Goal: Check status: Check status

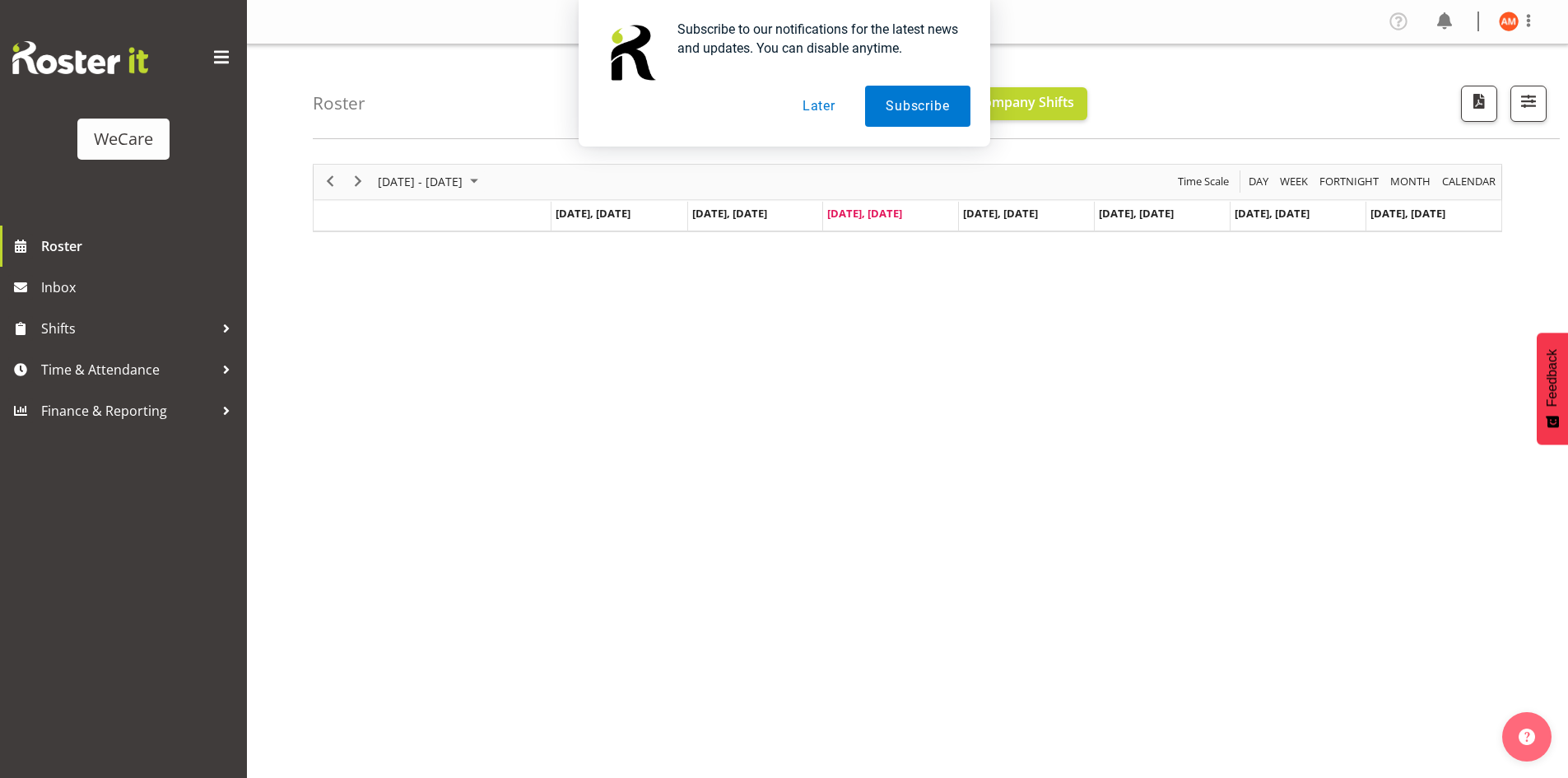
click at [823, 108] on button "Later" at bounding box center [819, 106] width 74 height 41
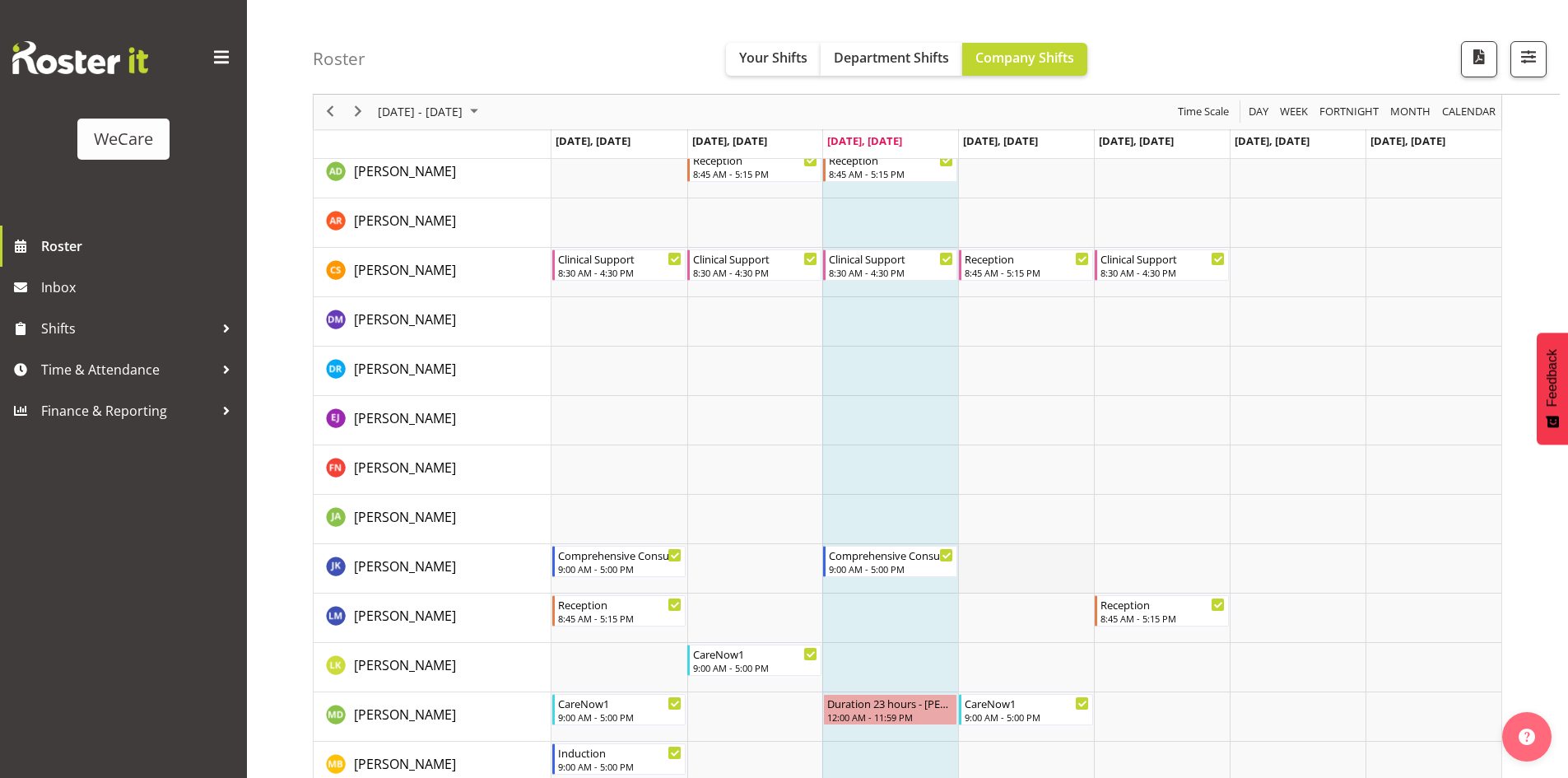
scroll to position [1729, 0]
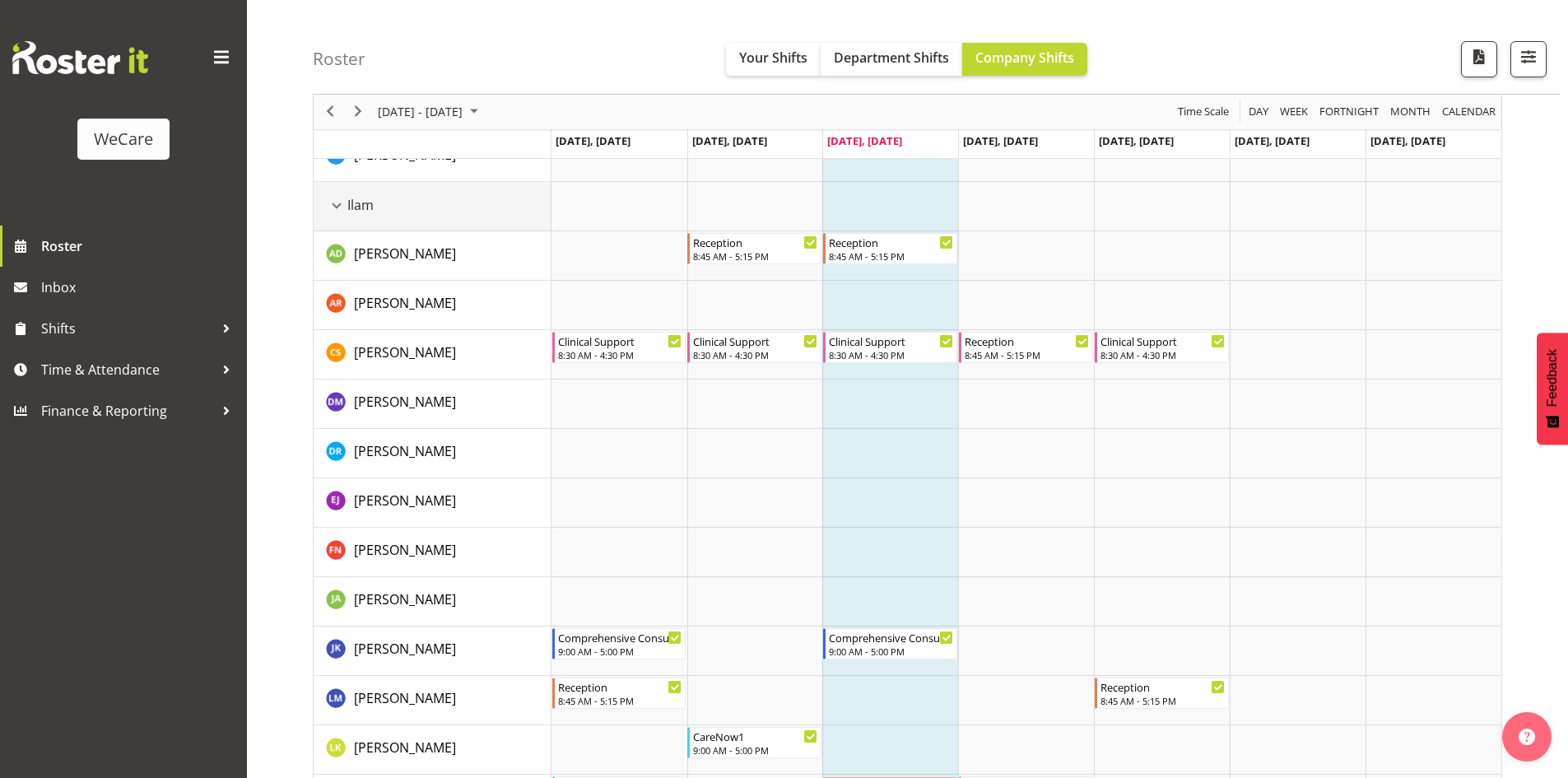
click at [319, 192] on td "Ilam" at bounding box center [432, 207] width 238 height 50
click at [347, 202] on div "Ilam resource" at bounding box center [337, 206] width 22 height 22
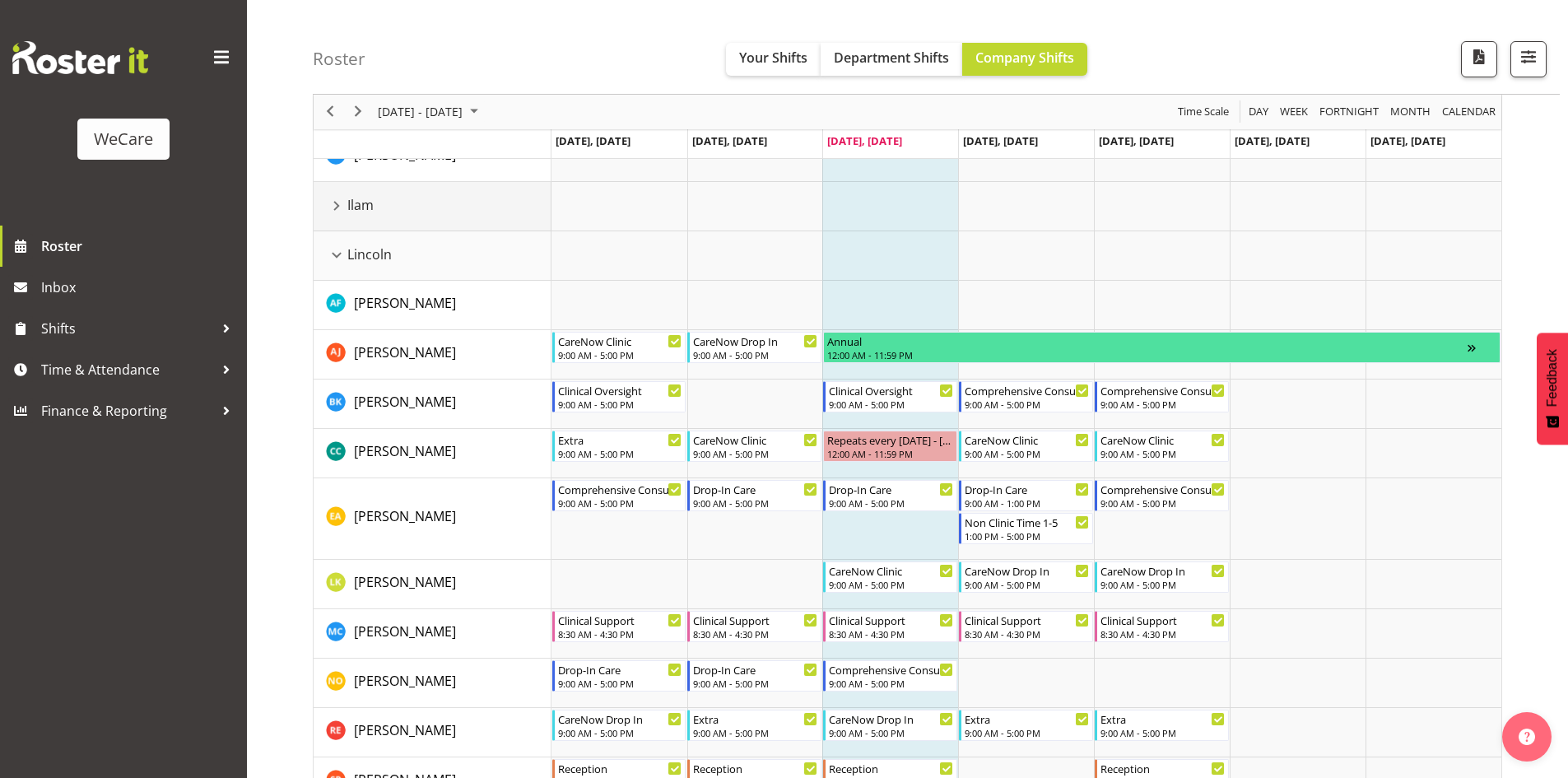
click at [353, 202] on span "Ilam" at bounding box center [361, 205] width 27 height 20
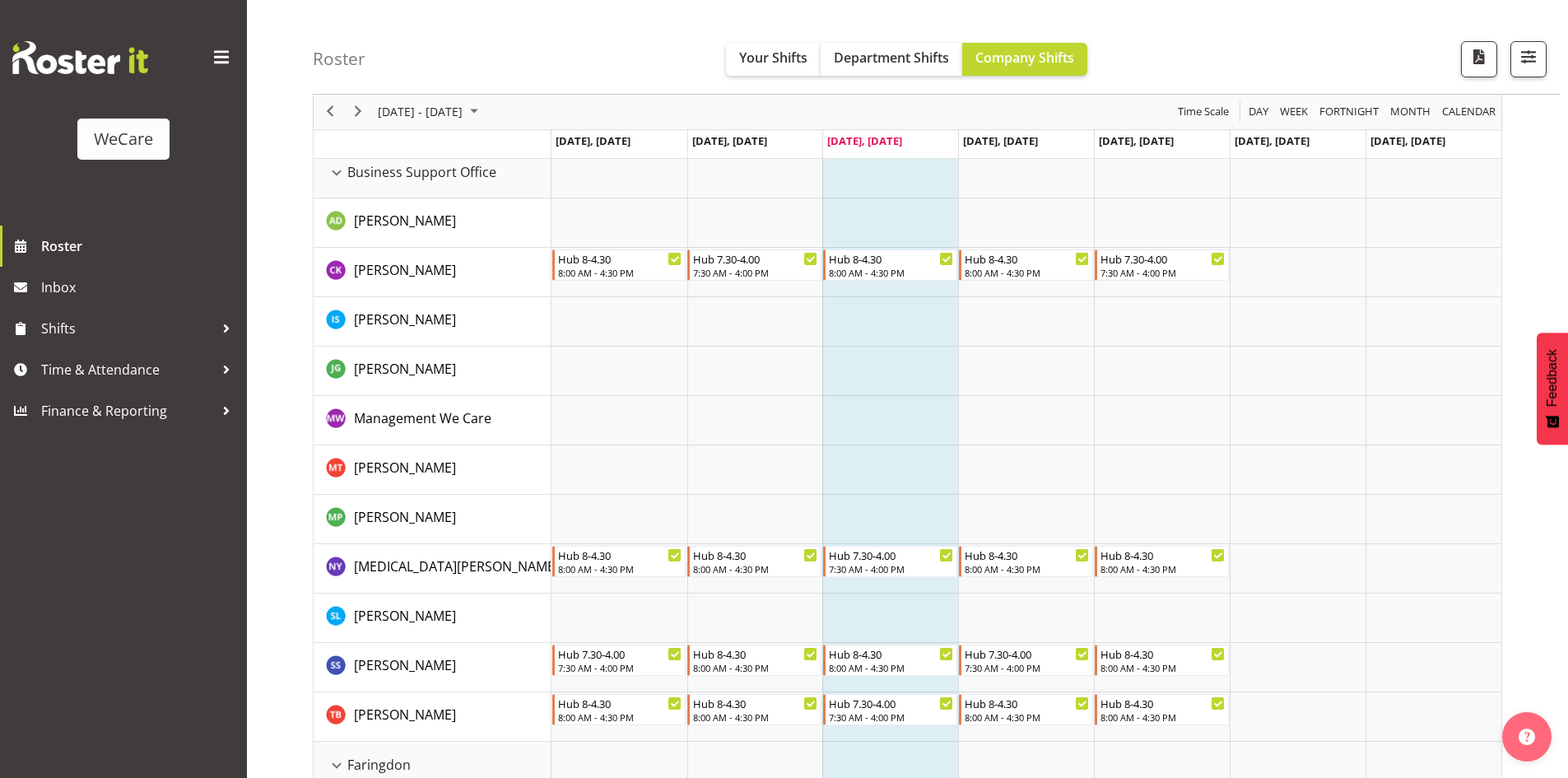
scroll to position [0, 0]
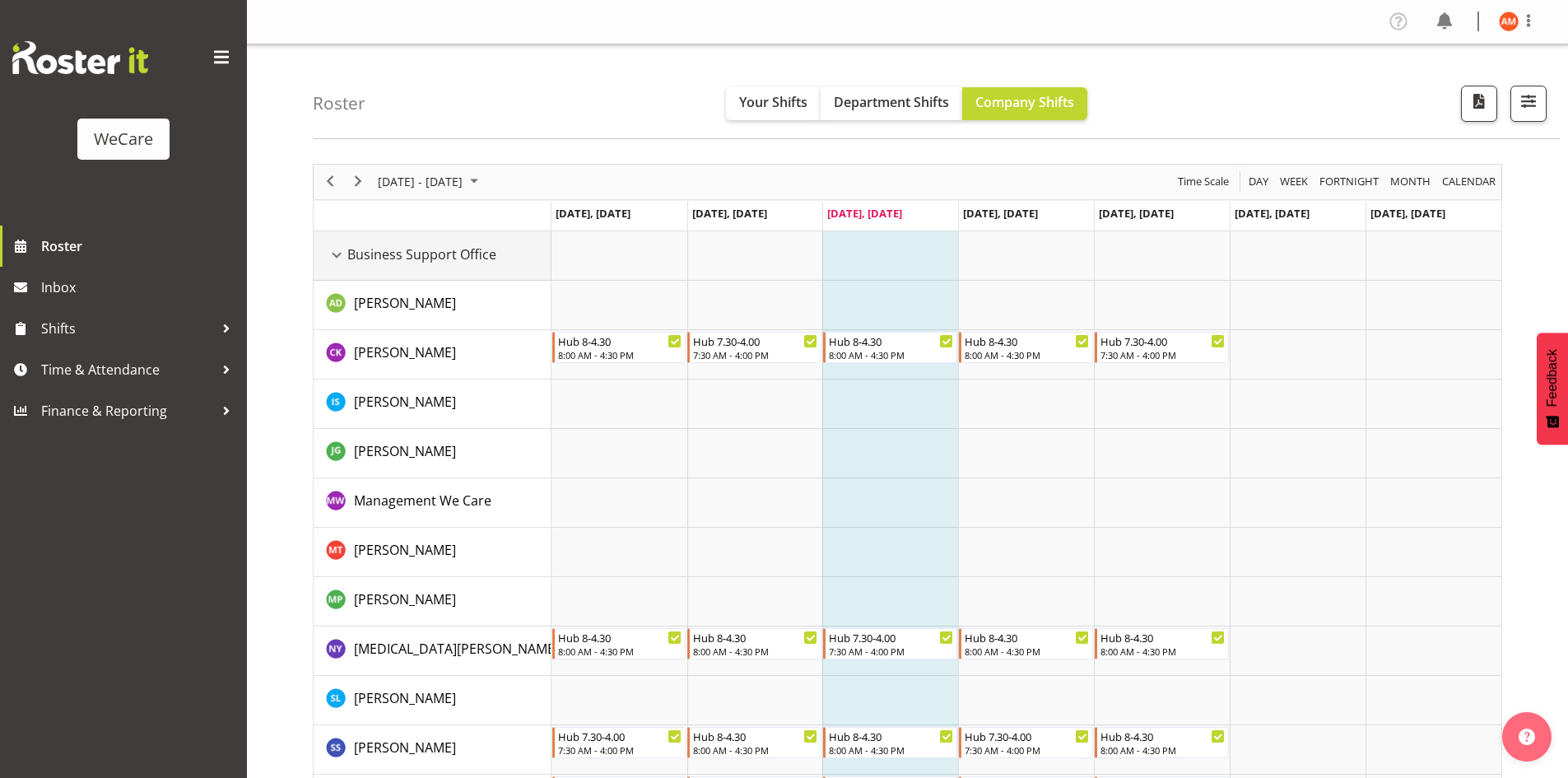
click at [339, 253] on div "Business Support Office resource" at bounding box center [337, 255] width 22 height 22
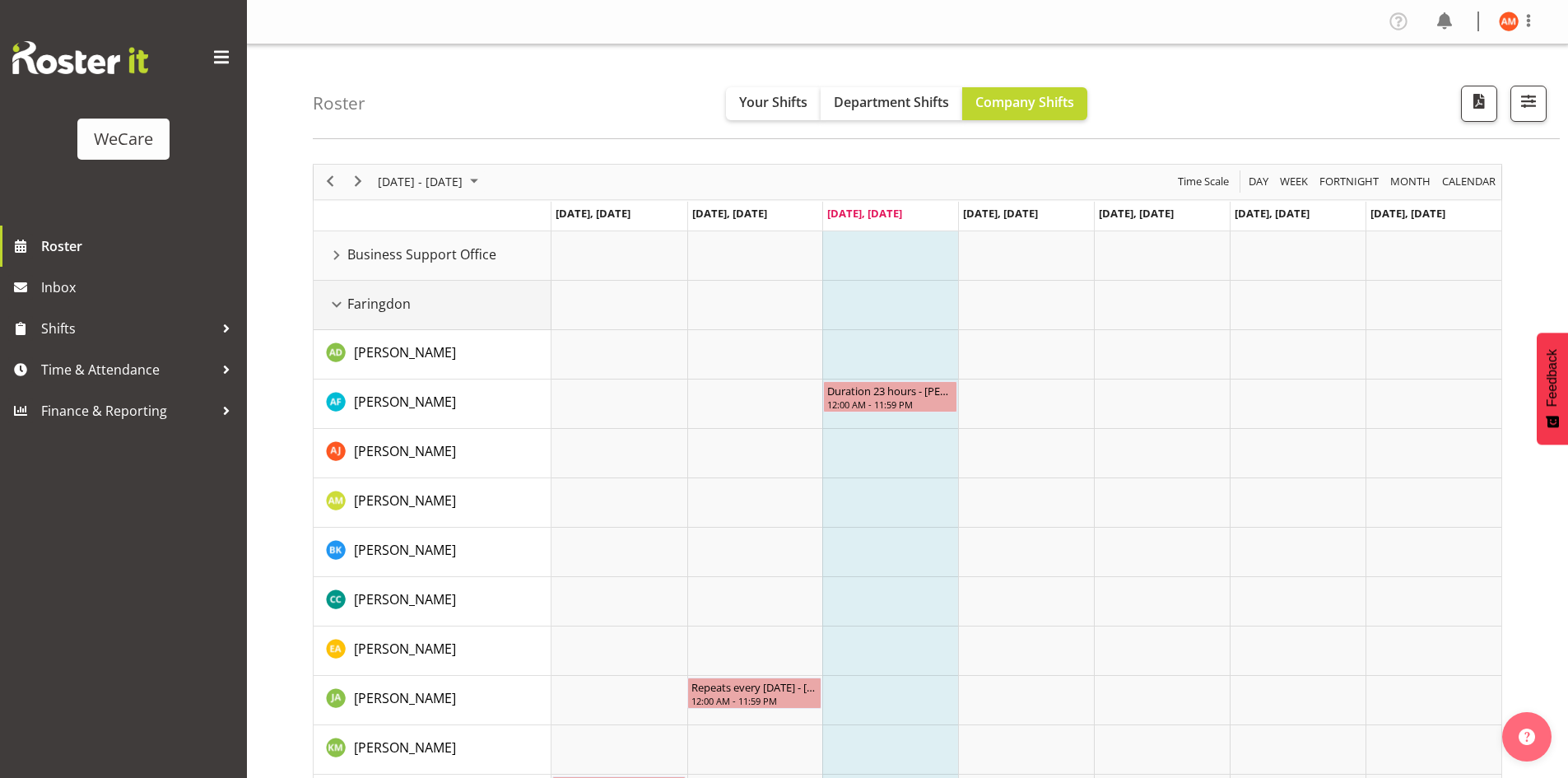
click at [377, 303] on span "Faringdon" at bounding box center [379, 304] width 63 height 20
click at [336, 304] on div "Faringdon resource" at bounding box center [337, 304] width 22 height 22
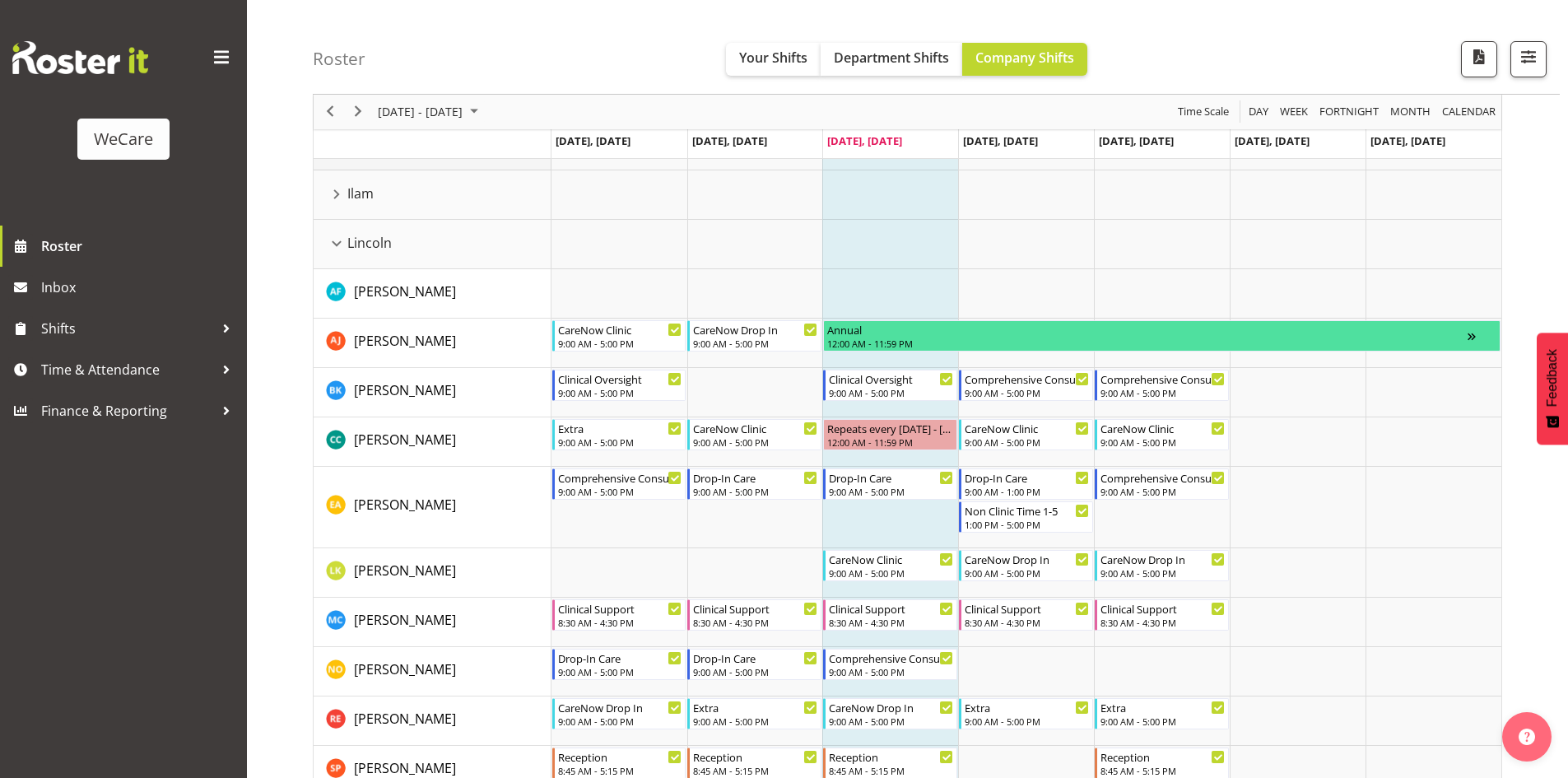
scroll to position [82, 0]
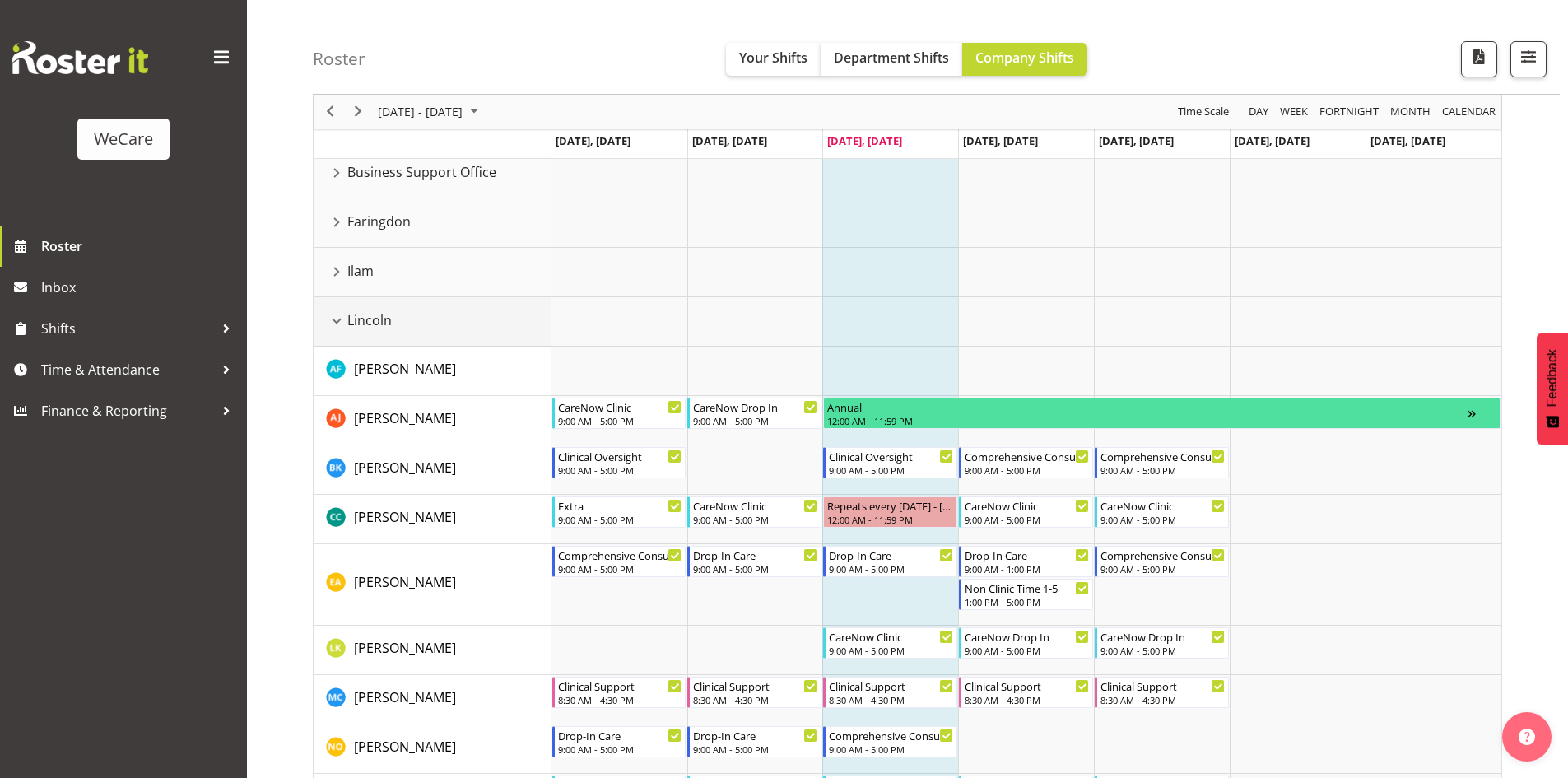
click at [337, 322] on div "Lincoln resource" at bounding box center [337, 321] width 22 height 22
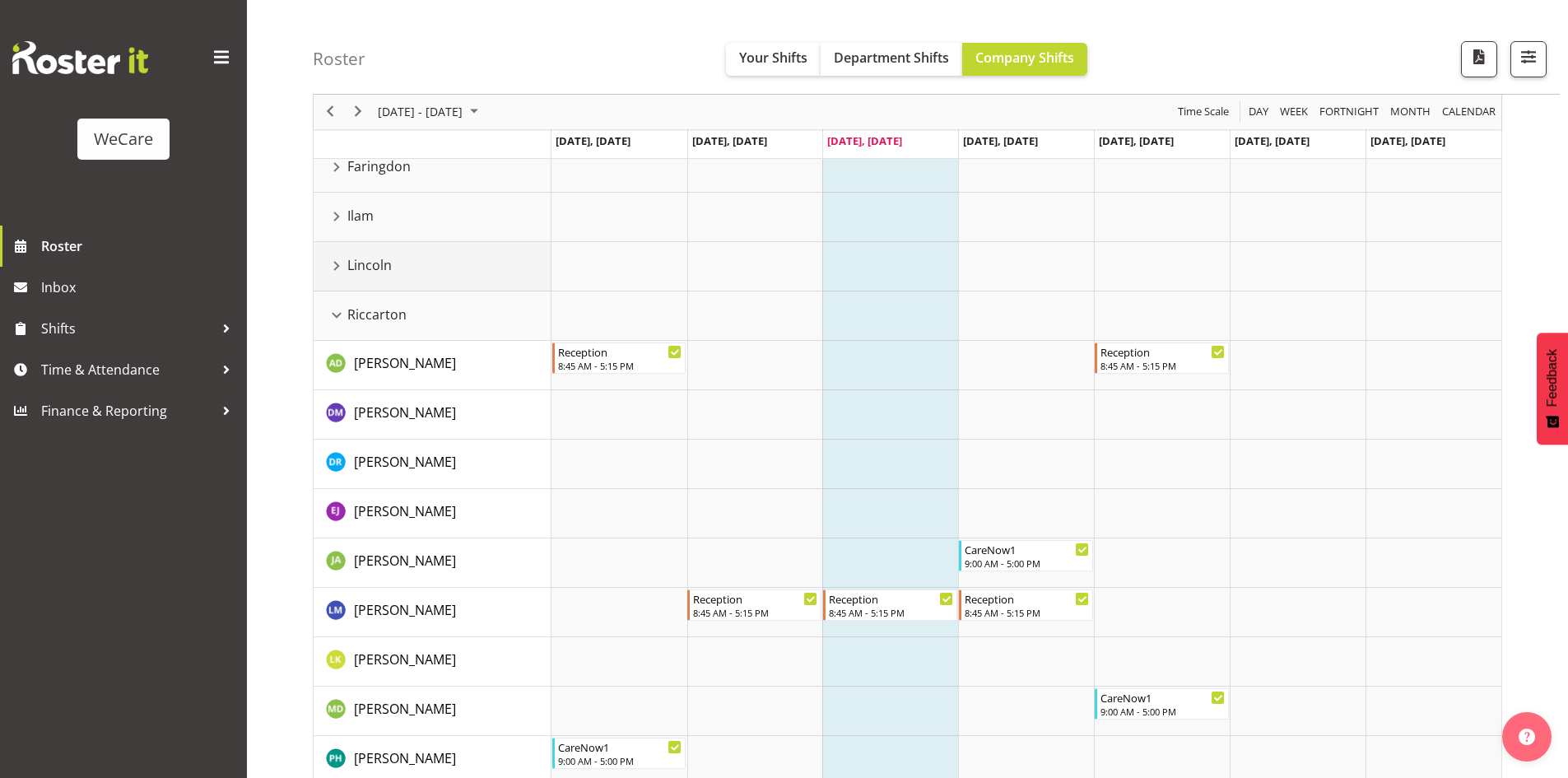
scroll to position [164, 0]
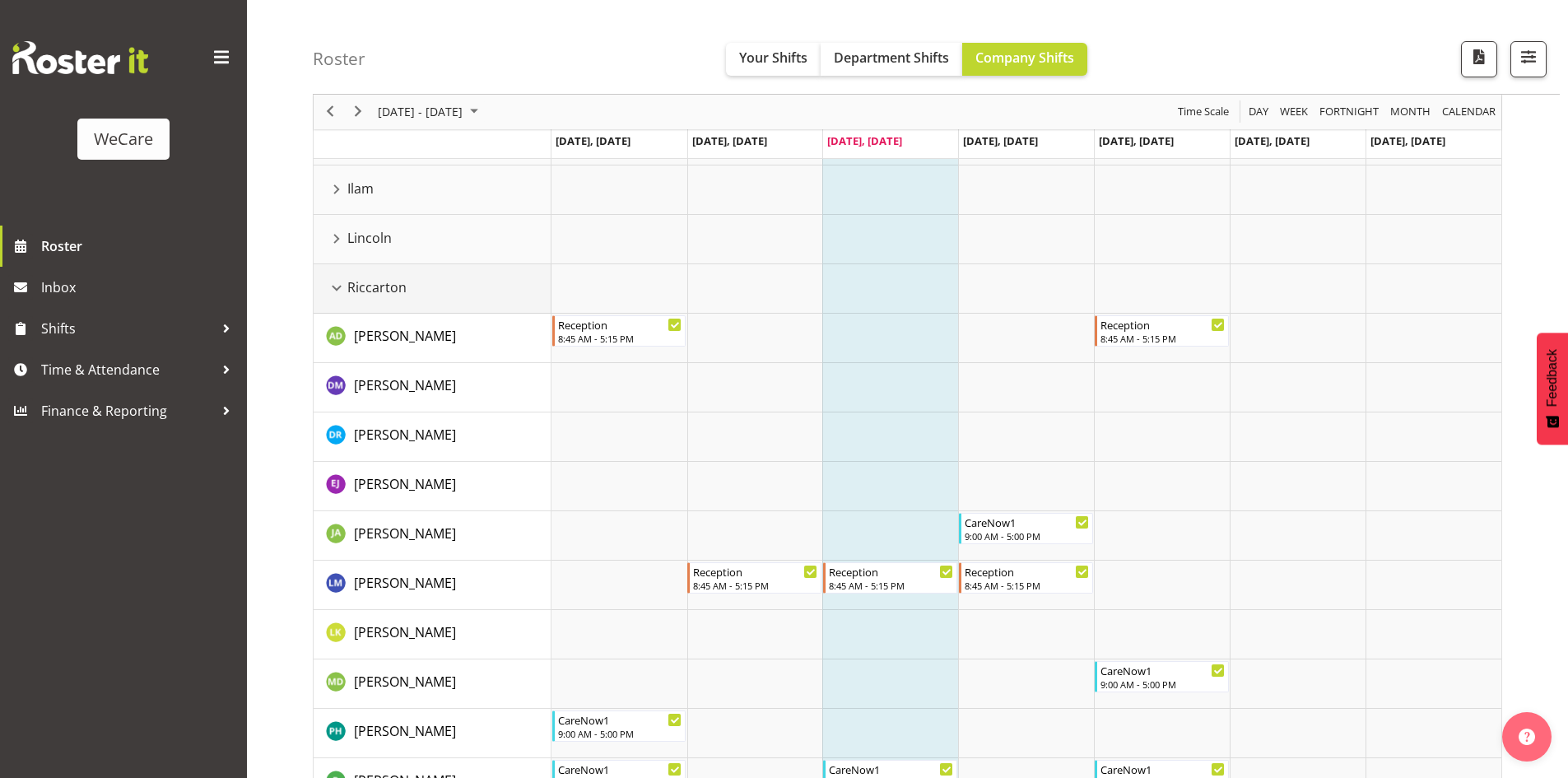
click at [334, 292] on div "Riccarton resource" at bounding box center [337, 288] width 22 height 22
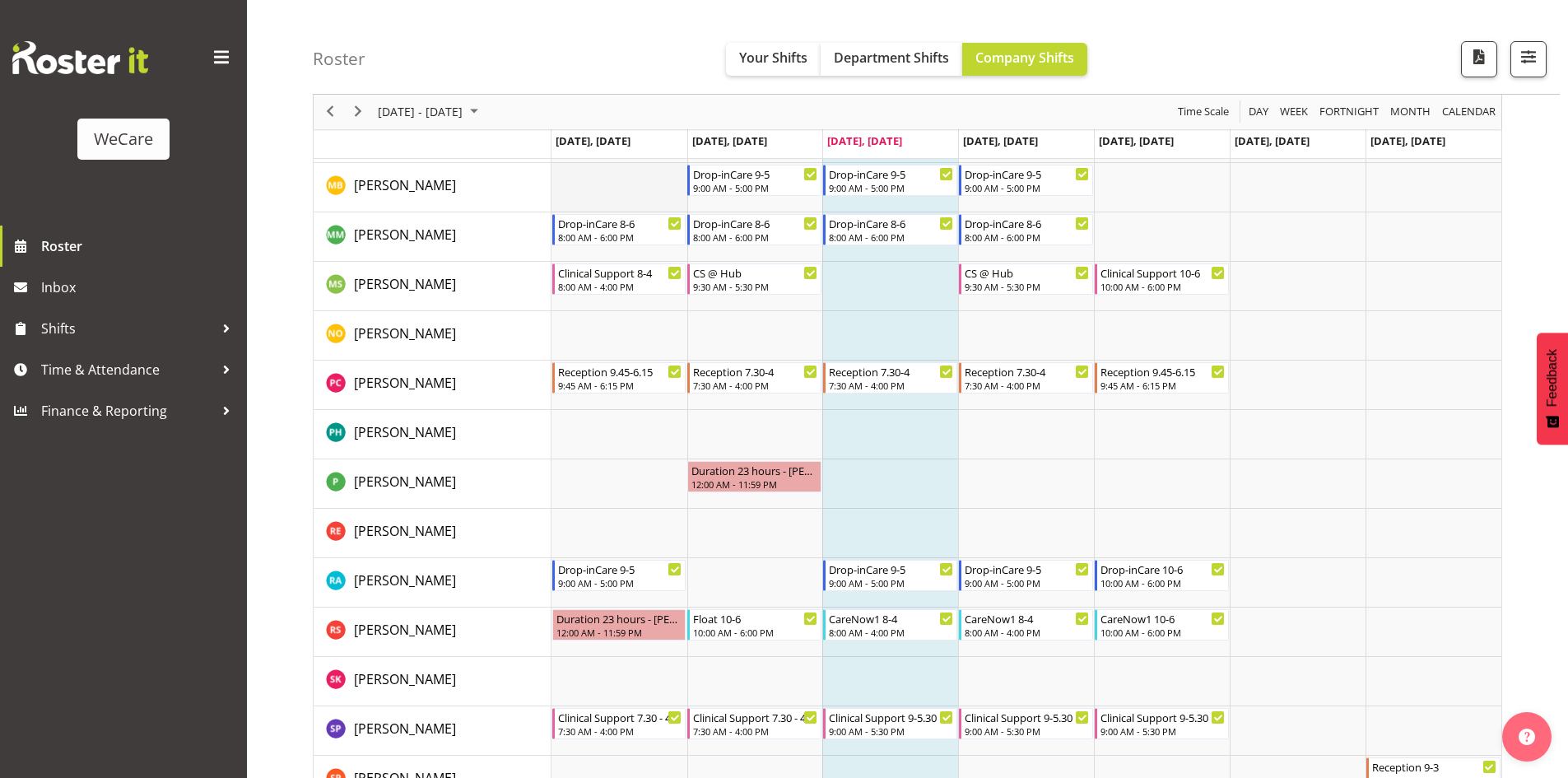
scroll to position [1811, 0]
click at [361, 109] on span "Next" at bounding box center [358, 112] width 20 height 21
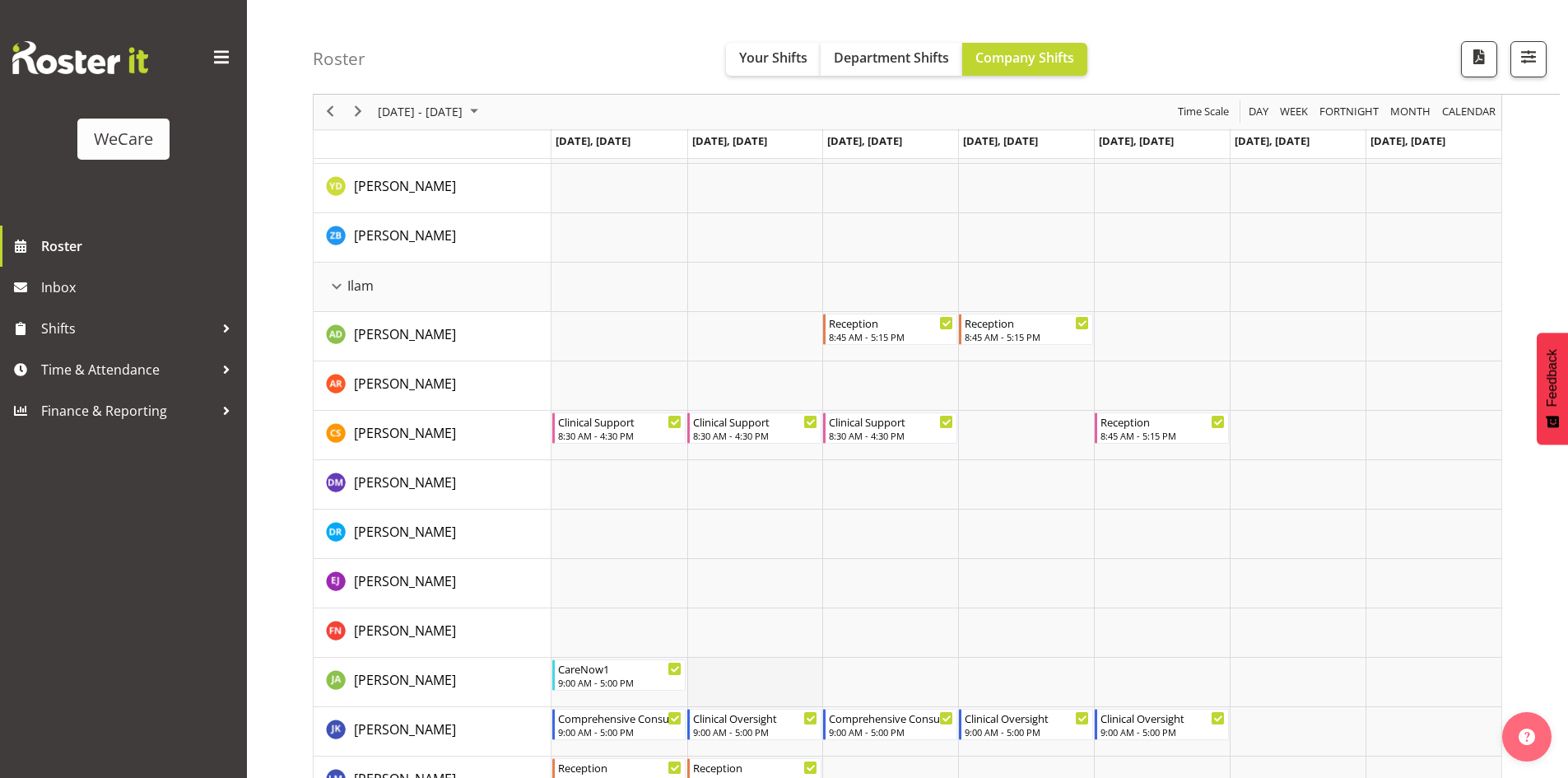
scroll to position [1399, 0]
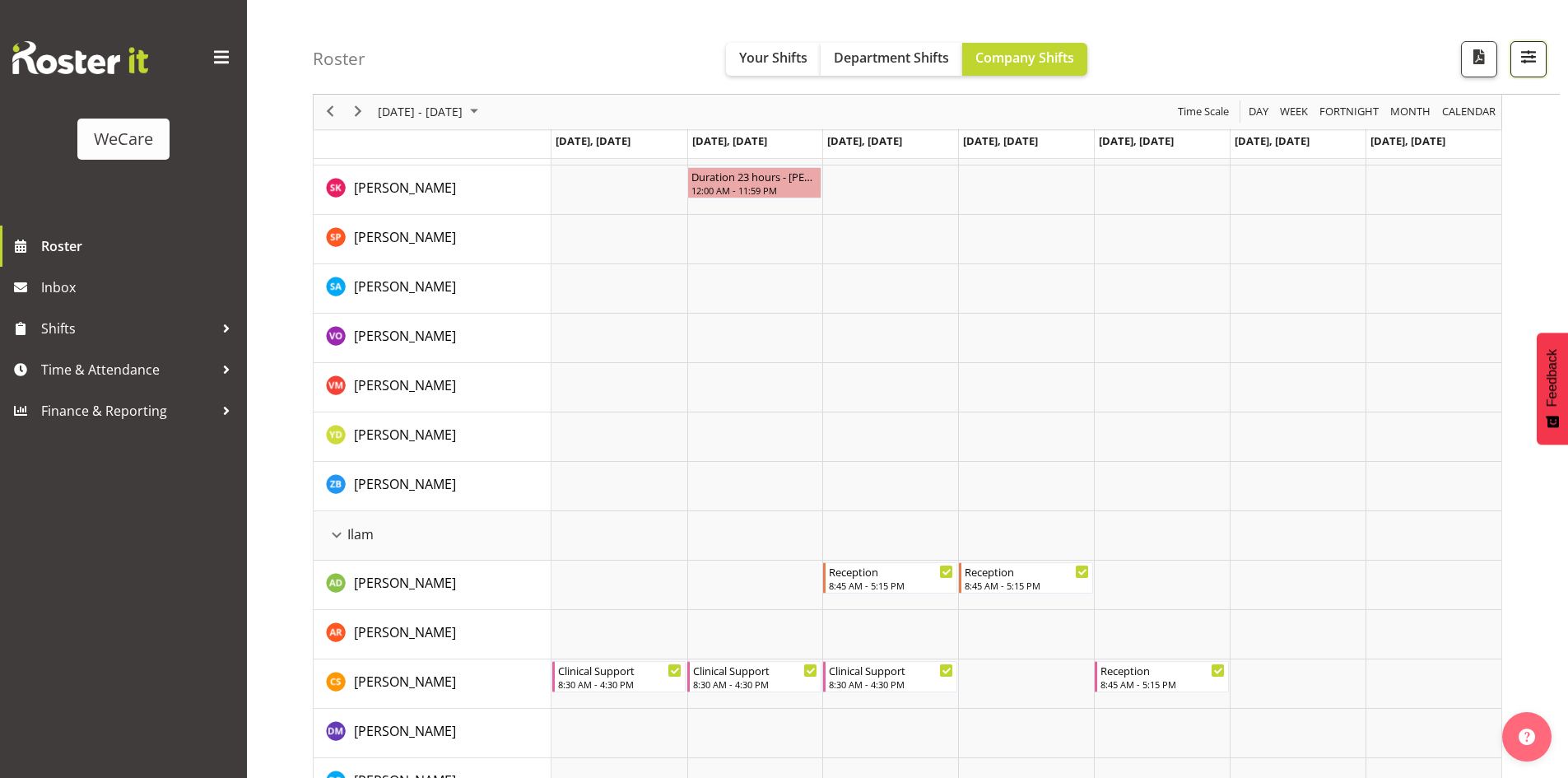
click at [1518, 54] on span "button" at bounding box center [1529, 57] width 22 height 22
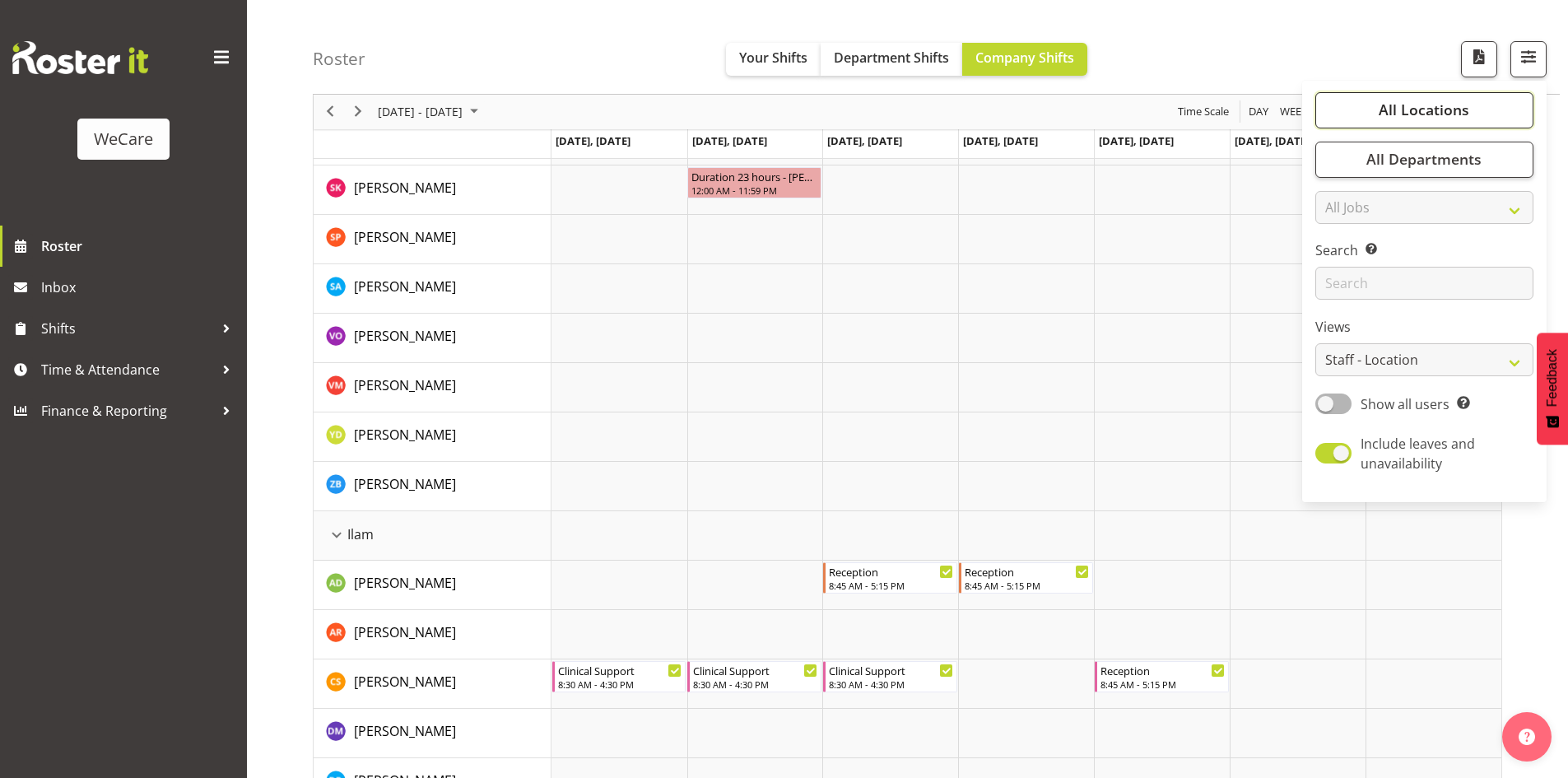
click at [1450, 109] on span "All Locations" at bounding box center [1424, 110] width 90 height 20
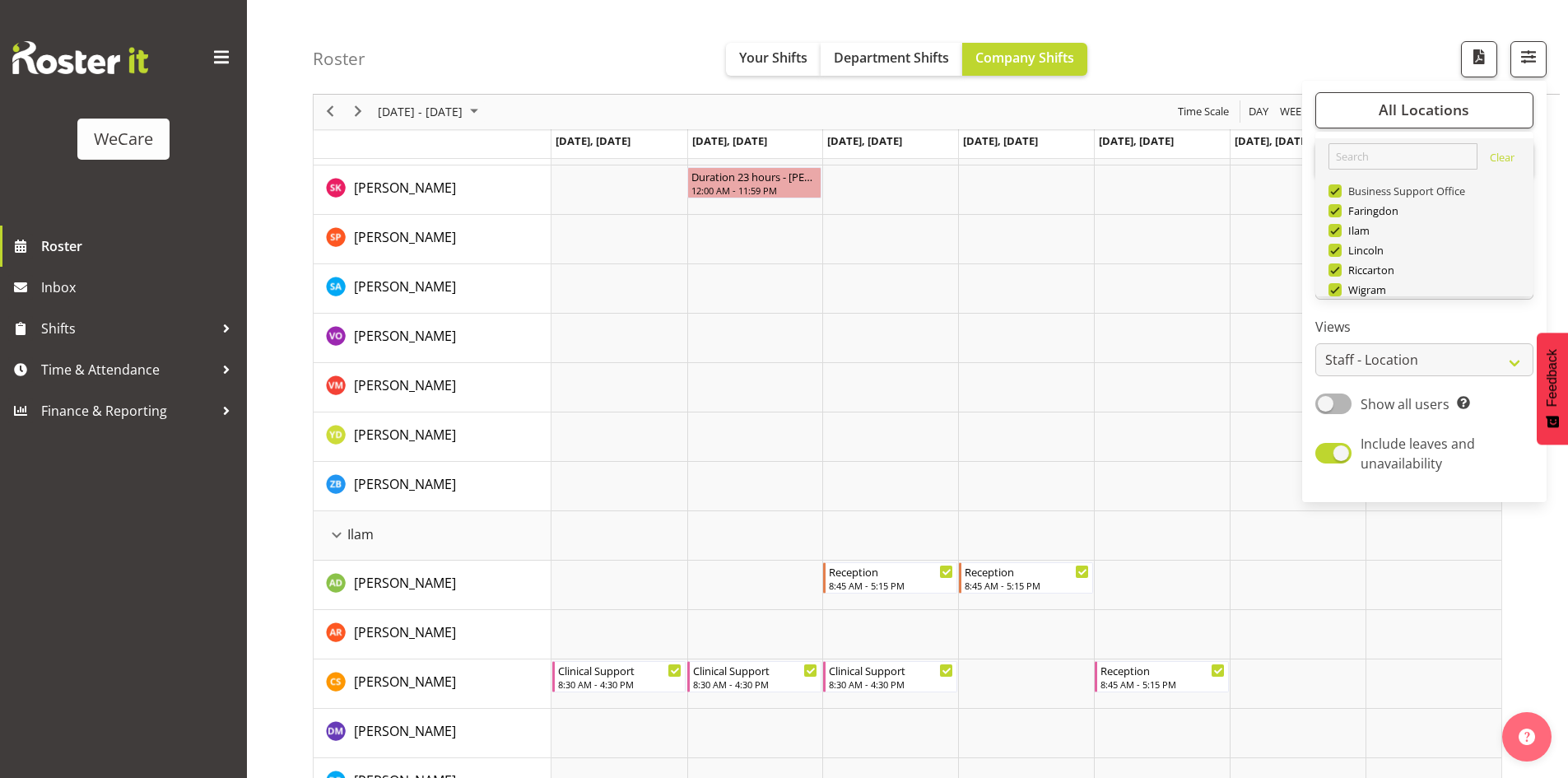
click at [1337, 189] on span at bounding box center [1336, 191] width 13 height 13
click at [1337, 189] on input "Business Support Office" at bounding box center [1334, 191] width 11 height 11
checkbox input "false"
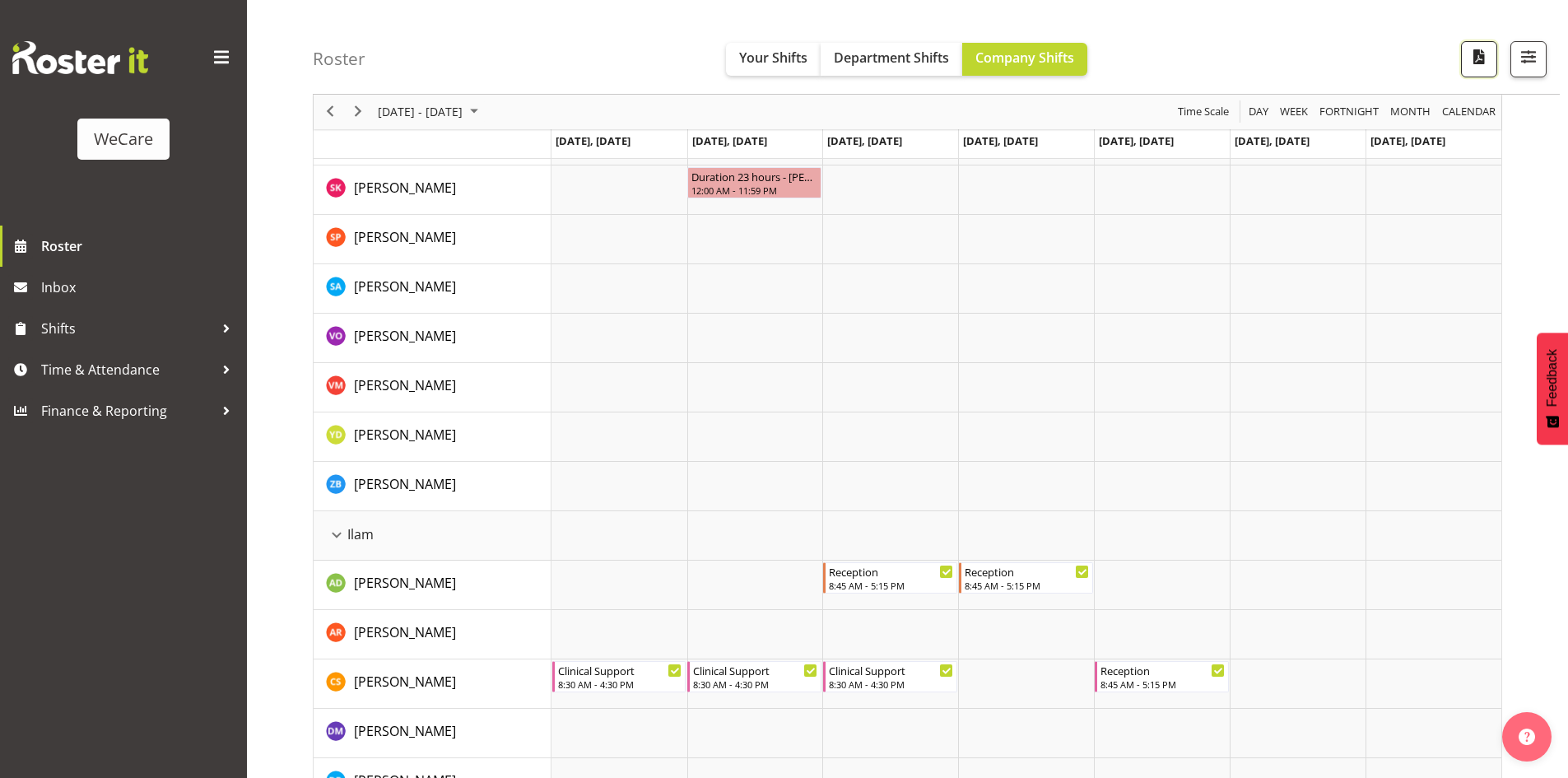
click at [1475, 73] on button "button" at bounding box center [1479, 60] width 37 height 36
click at [1477, 67] on span "button" at bounding box center [1479, 57] width 22 height 22
click at [1479, 64] on span "button" at bounding box center [1479, 57] width 22 height 22
click at [1522, 64] on span "button" at bounding box center [1529, 57] width 22 height 22
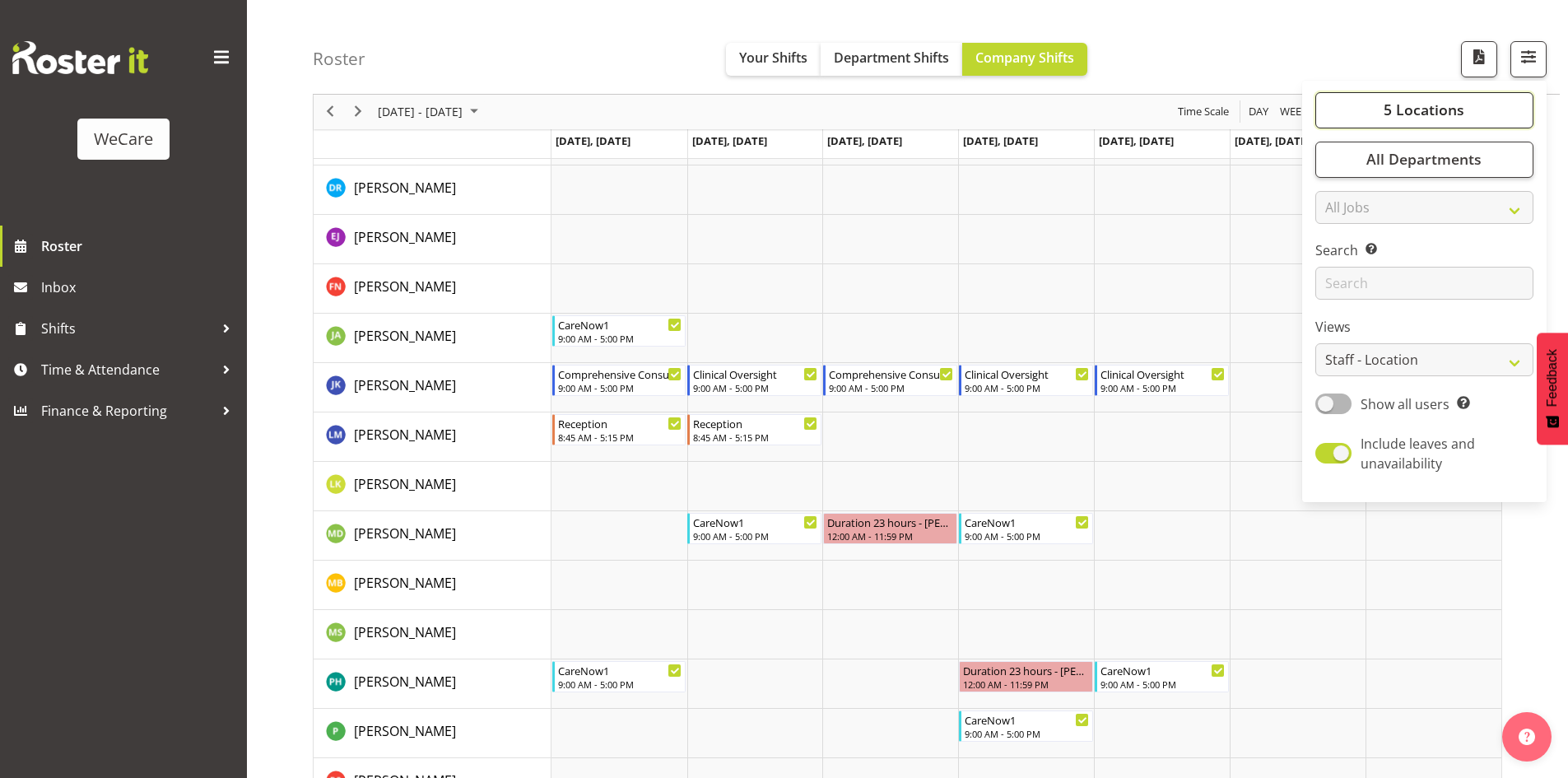
click at [1442, 118] on span "5 Locations" at bounding box center [1424, 110] width 80 height 20
click at [1332, 209] on span at bounding box center [1336, 211] width 13 height 13
click at [1332, 209] on input "Faringdon" at bounding box center [1334, 211] width 11 height 11
checkbox input "false"
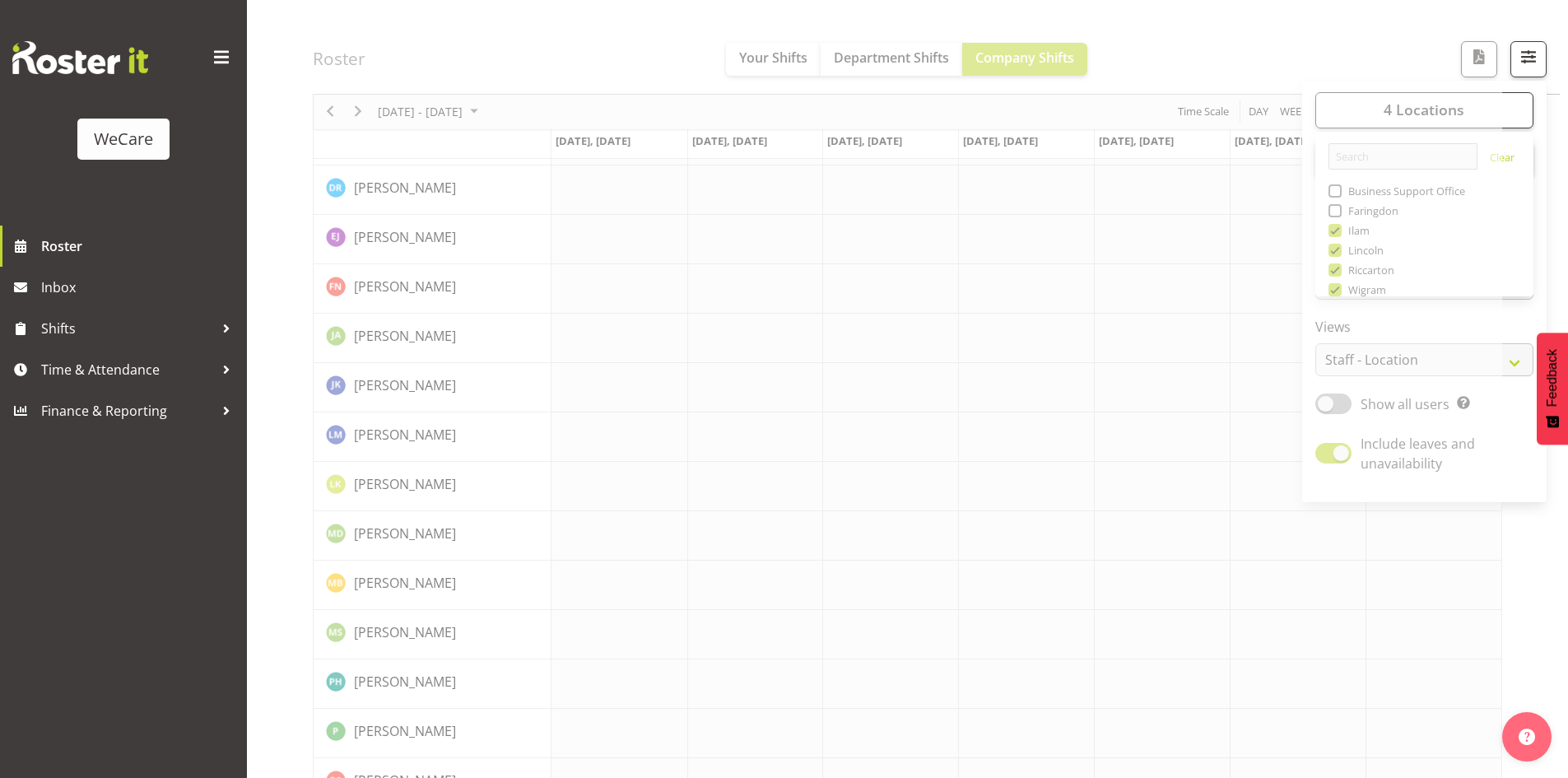
click at [1530, 64] on span "button" at bounding box center [1529, 57] width 22 height 22
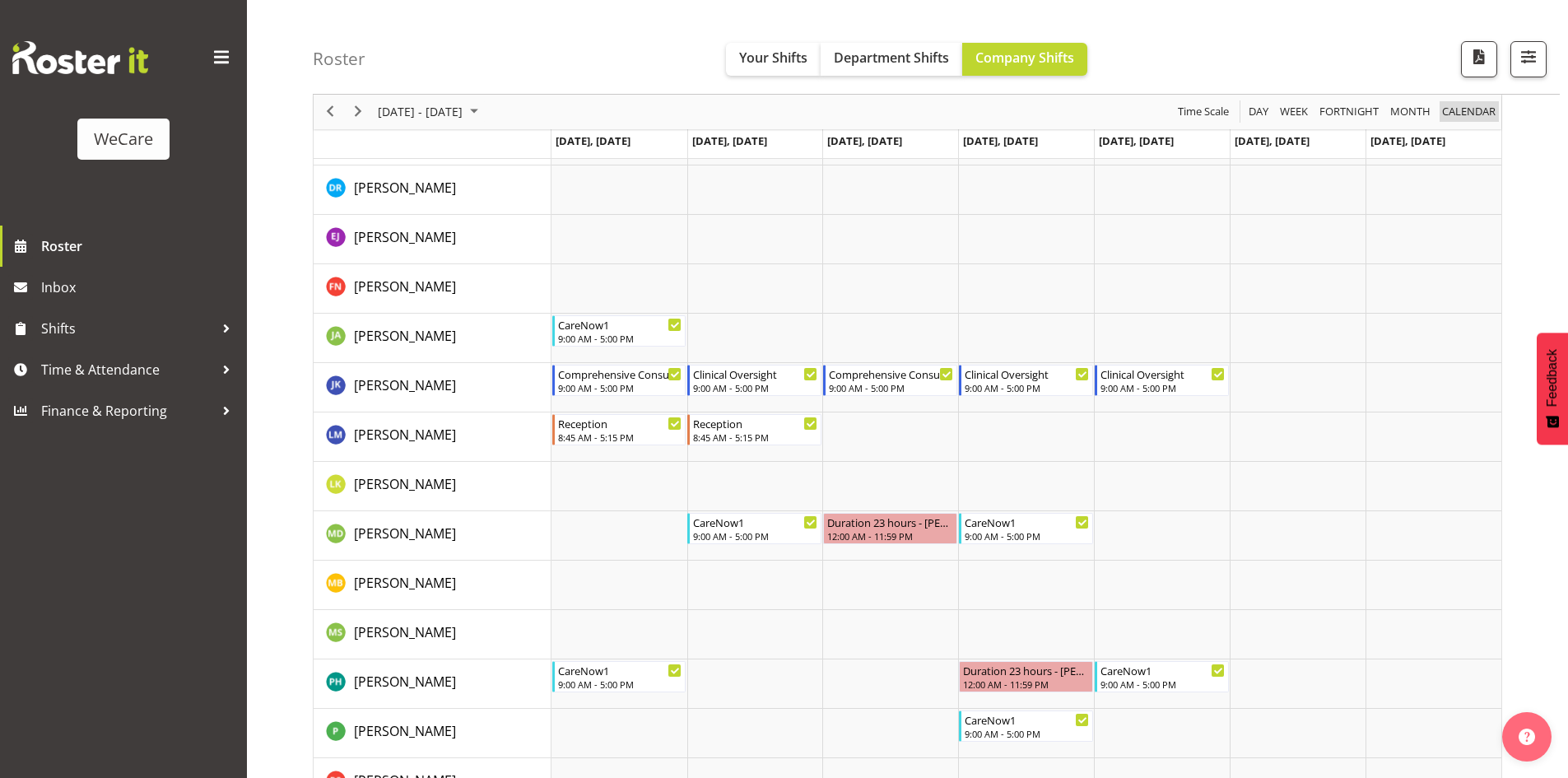
click at [1488, 115] on span "calendar" at bounding box center [1468, 112] width 56 height 21
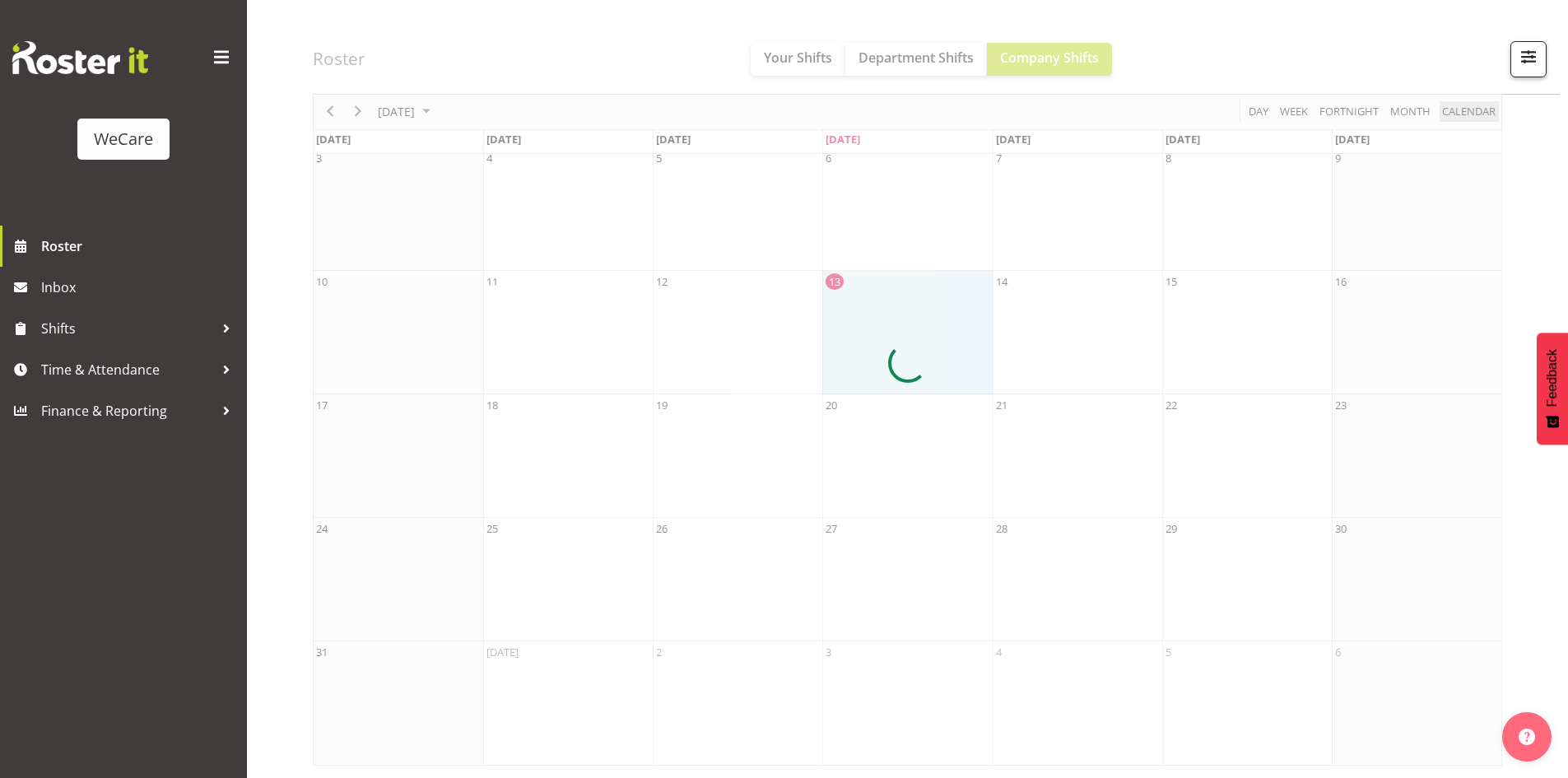
scroll to position [202, 0]
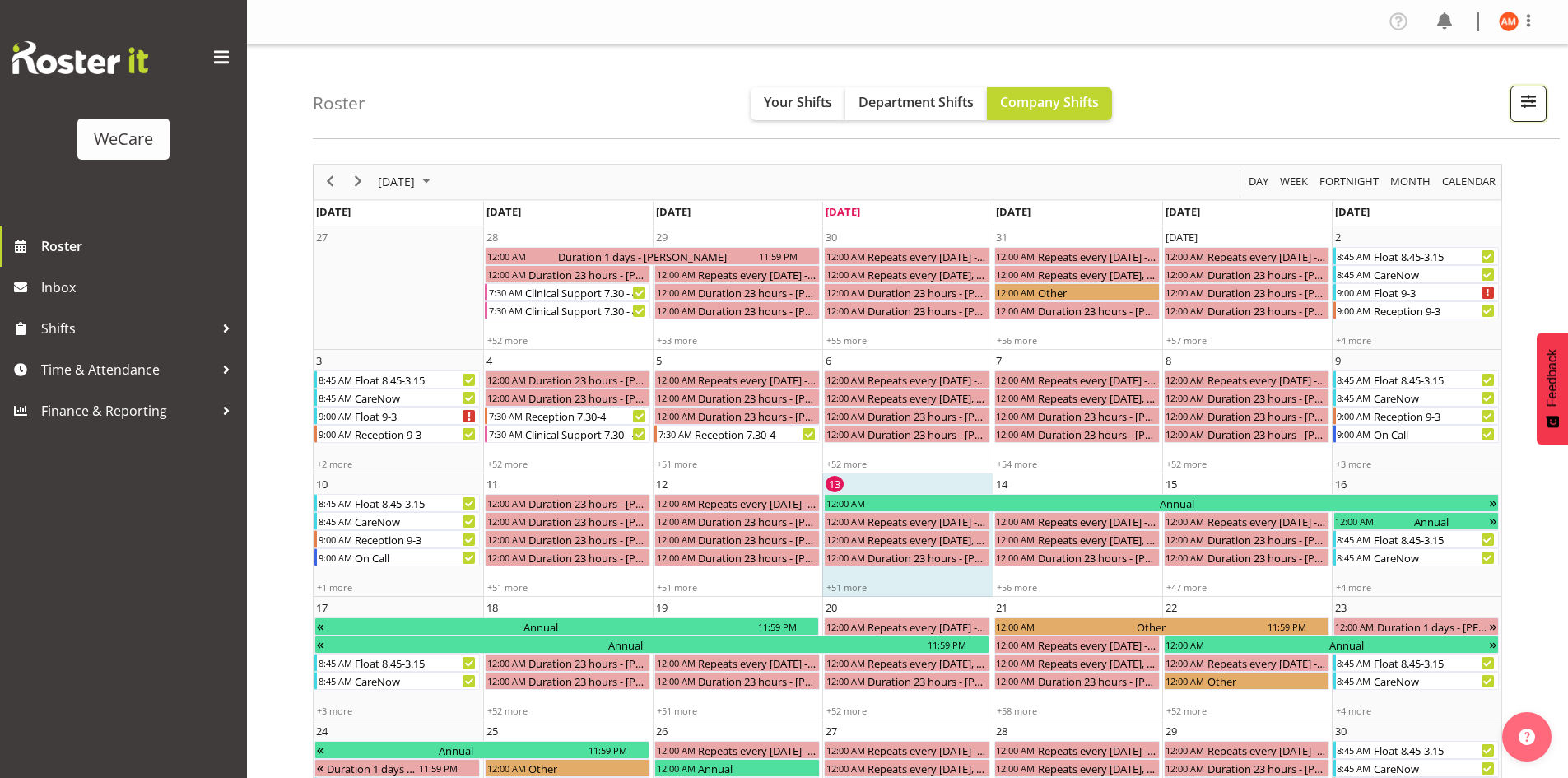
click at [1536, 109] on span "button" at bounding box center [1529, 101] width 22 height 22
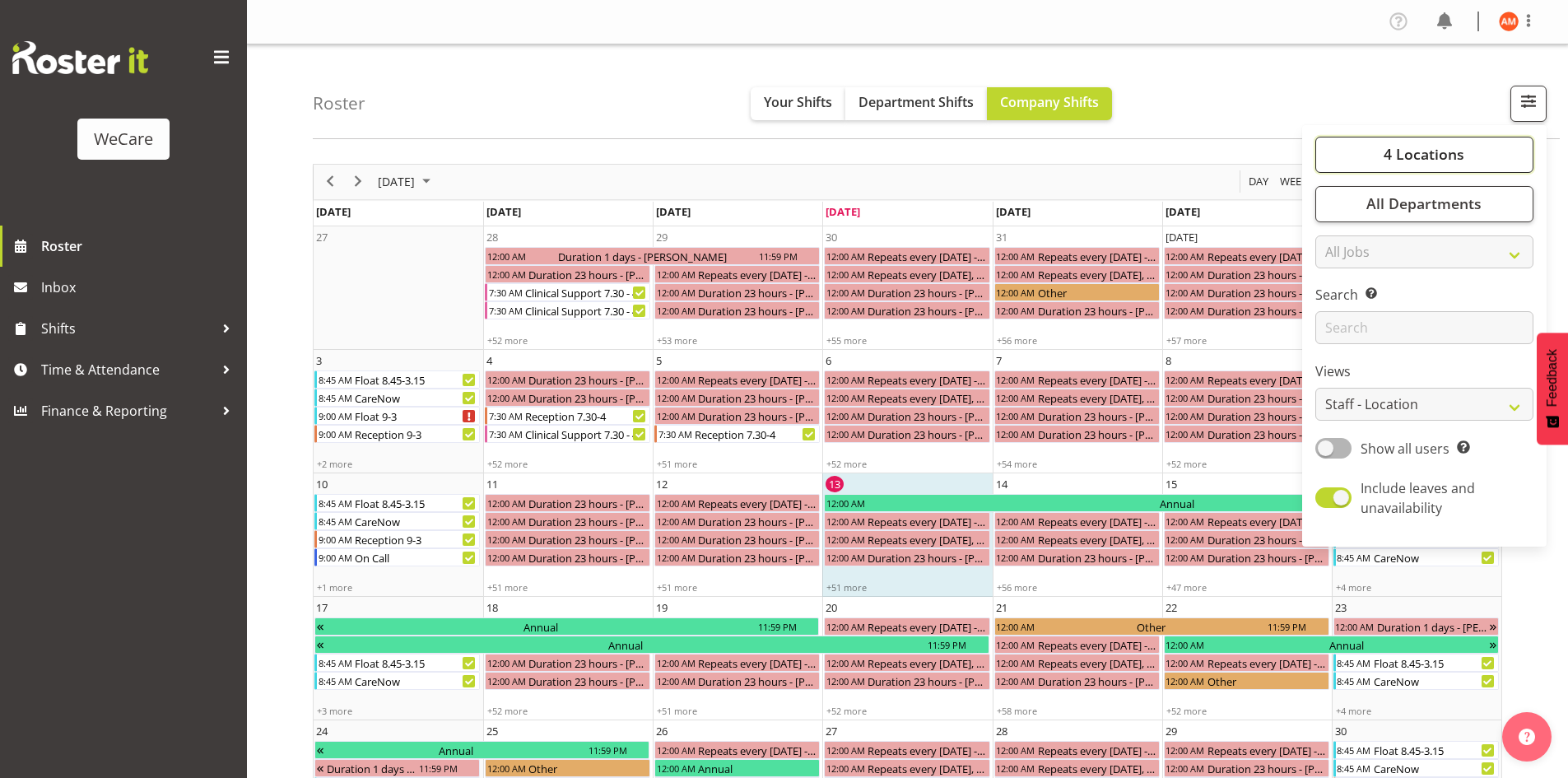
click at [1462, 154] on span "4 Locations" at bounding box center [1424, 154] width 80 height 20
click at [1335, 277] on span at bounding box center [1336, 275] width 13 height 13
click at [1335, 277] on input "Ilam" at bounding box center [1334, 274] width 11 height 11
checkbox input "false"
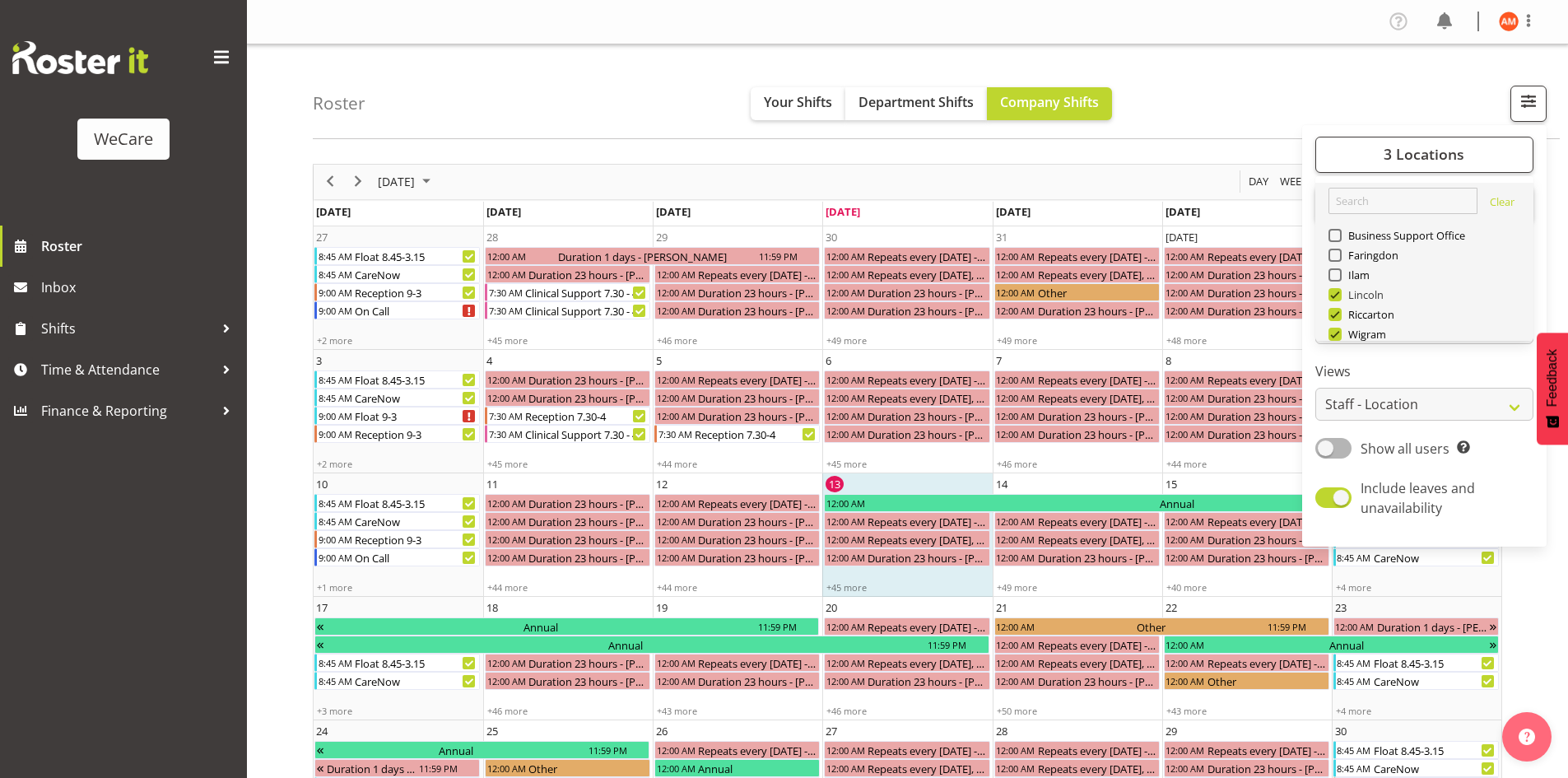
click at [1337, 298] on span at bounding box center [1336, 294] width 13 height 13
click at [1337, 298] on input "Lincoln" at bounding box center [1334, 294] width 11 height 11
checkbox input "false"
click at [1340, 316] on span at bounding box center [1336, 314] width 13 height 13
click at [1339, 316] on input "Riccarton" at bounding box center [1334, 314] width 11 height 11
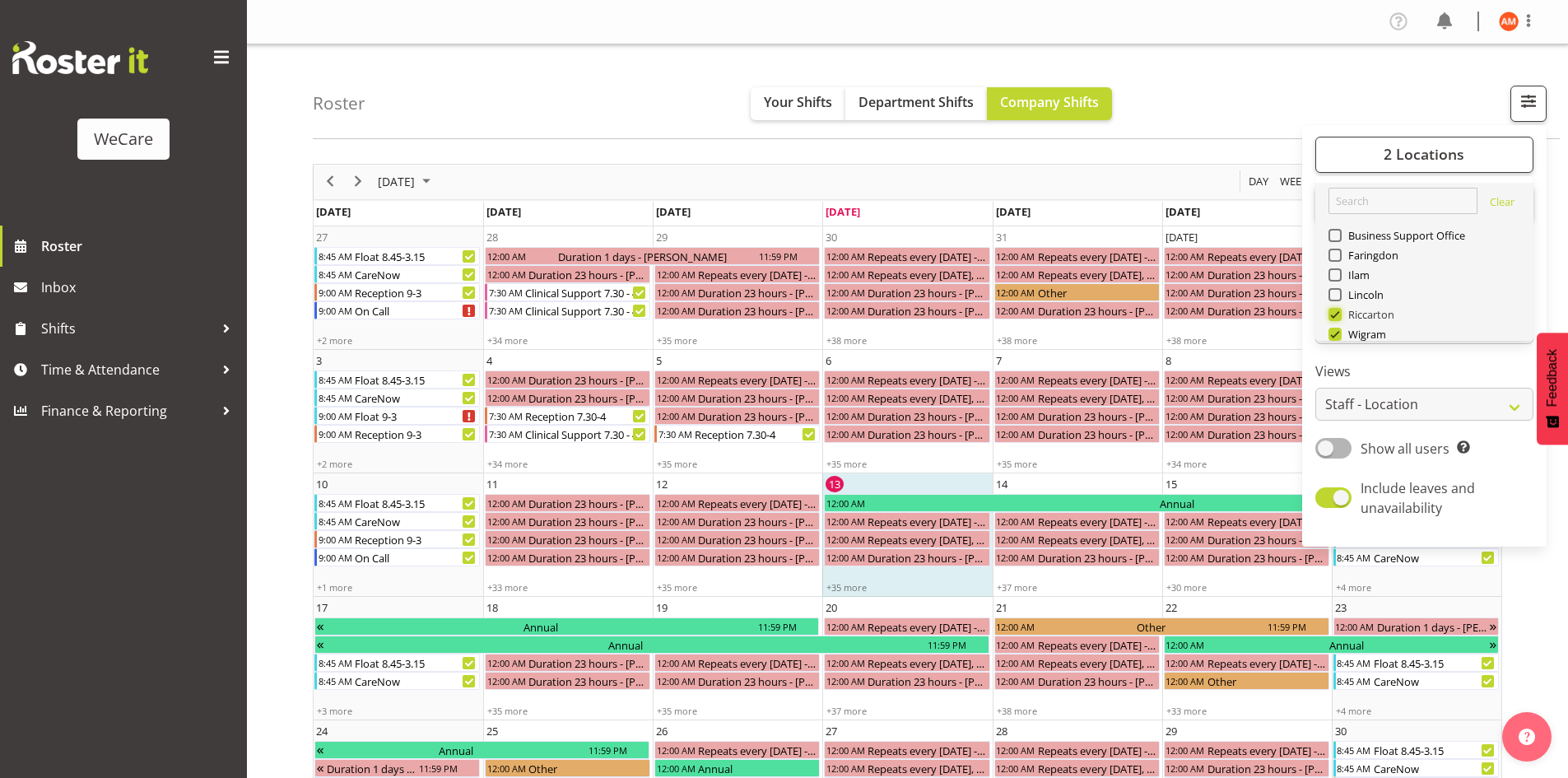
checkbox input "false"
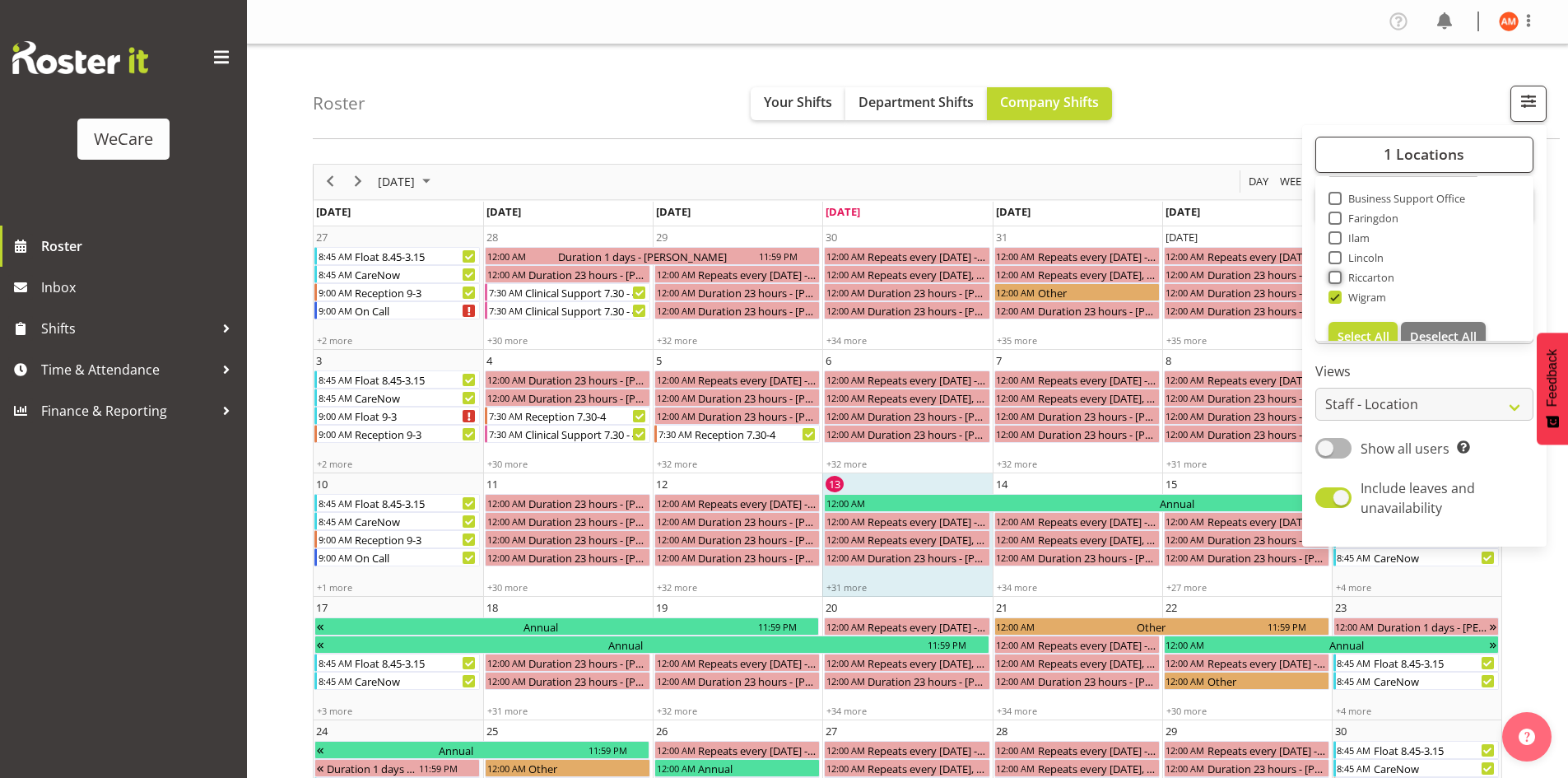
scroll to position [59, 0]
click at [923, 485] on td "13 12:00 AM Annual 12:00 AM Repeats every [DATE] - [PERSON_NAME] 12:00 AM Repea…" at bounding box center [907, 535] width 169 height 124
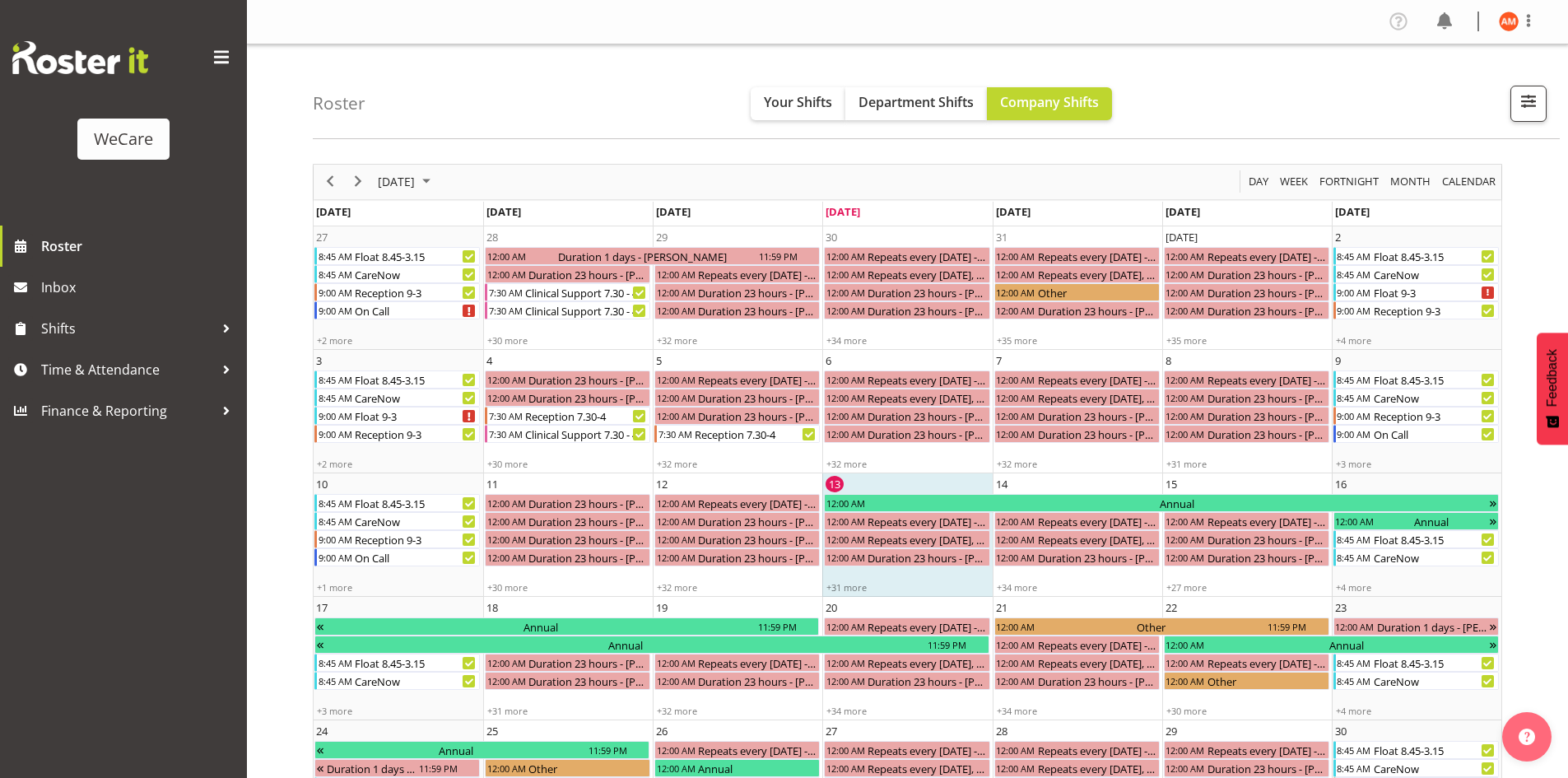
click at [865, 484] on td "13 12:00 AM Annual 12:00 AM Repeats every [DATE] - [PERSON_NAME] 12:00 AM Repea…" at bounding box center [907, 535] width 169 height 124
click at [832, 484] on div "13" at bounding box center [835, 484] width 18 height 17
click at [835, 484] on div "13" at bounding box center [835, 484] width 18 height 17
click at [855, 587] on div "+31 more" at bounding box center [907, 587] width 168 height 12
click at [896, 501] on div "Annual" at bounding box center [1177, 503] width 624 height 18
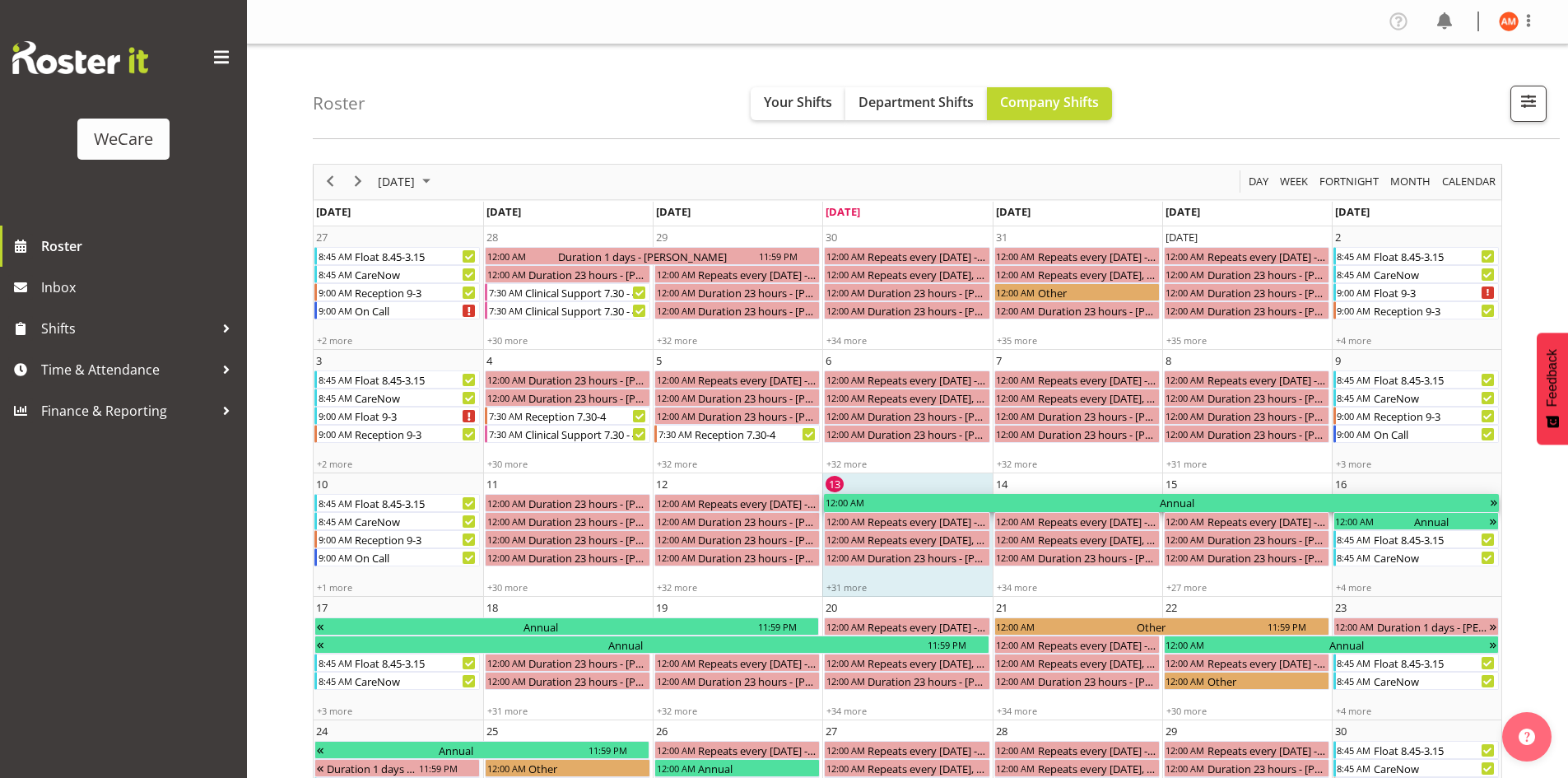
click at [896, 501] on div "Annual" at bounding box center [1177, 503] width 624 height 18
click at [901, 523] on div "Repeats every [DATE] - [PERSON_NAME]" at bounding box center [928, 521] width 124 height 18
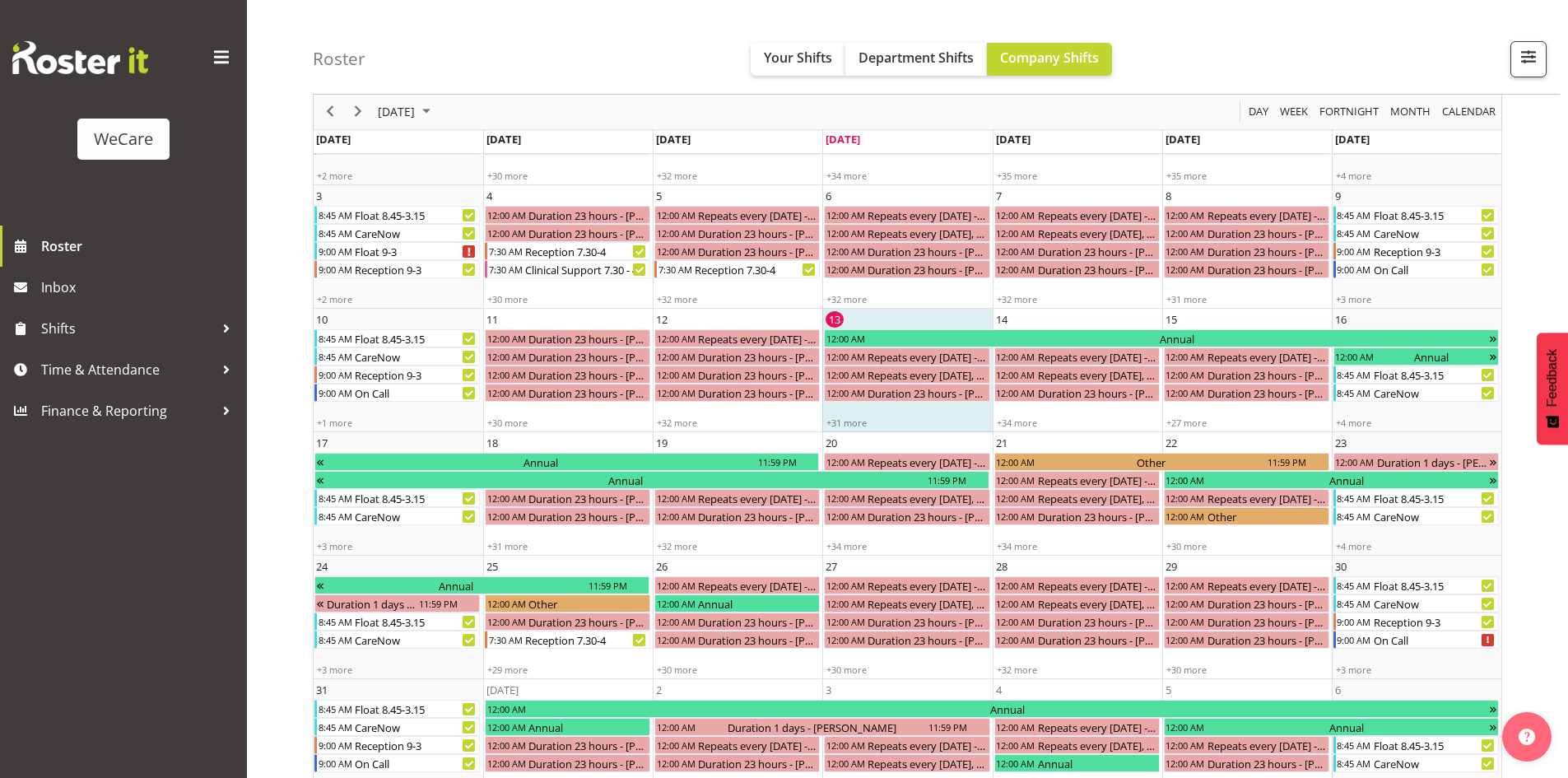
scroll to position [0, 0]
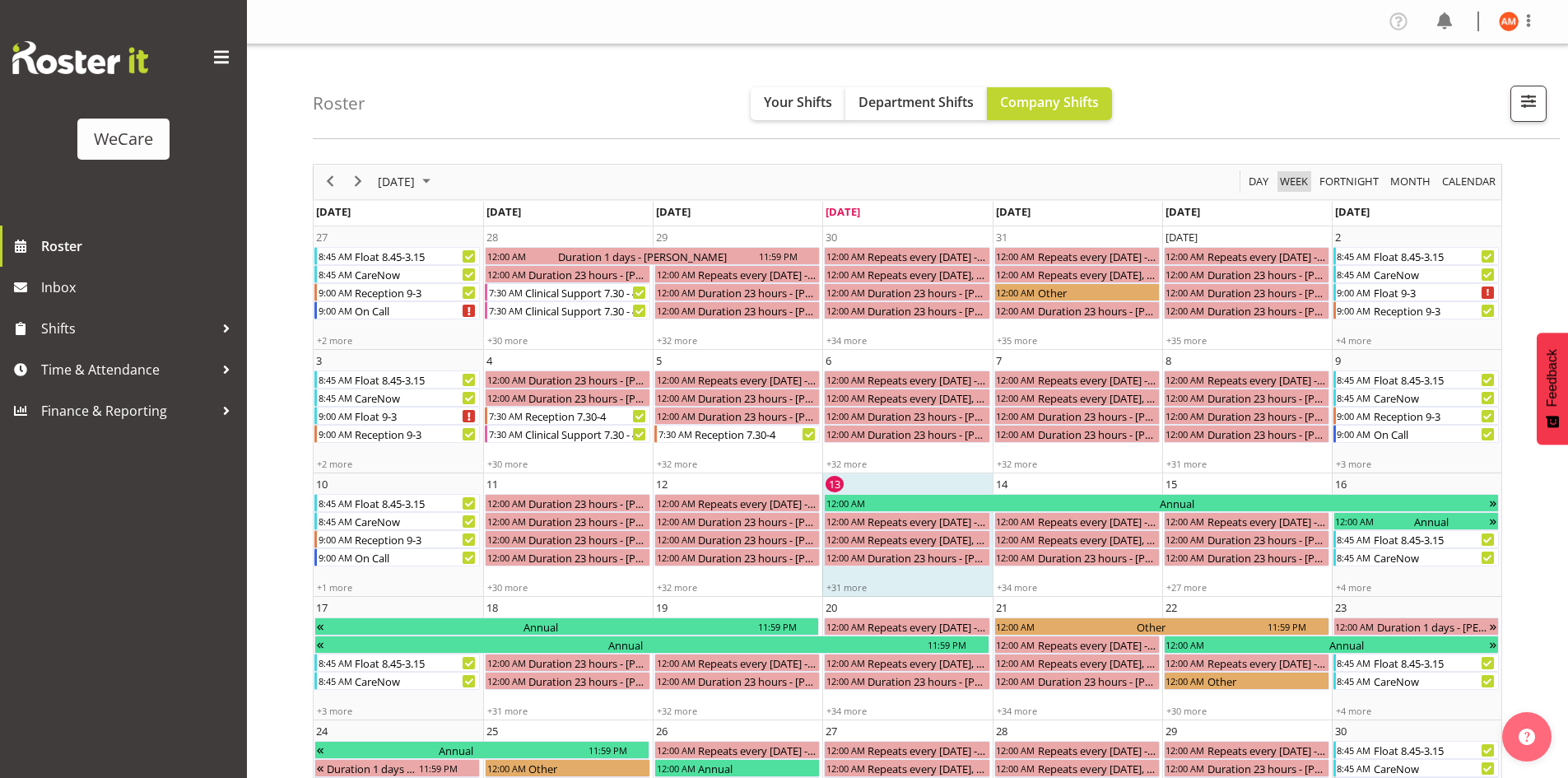
click at [1283, 180] on span "Week" at bounding box center [1294, 181] width 32 height 21
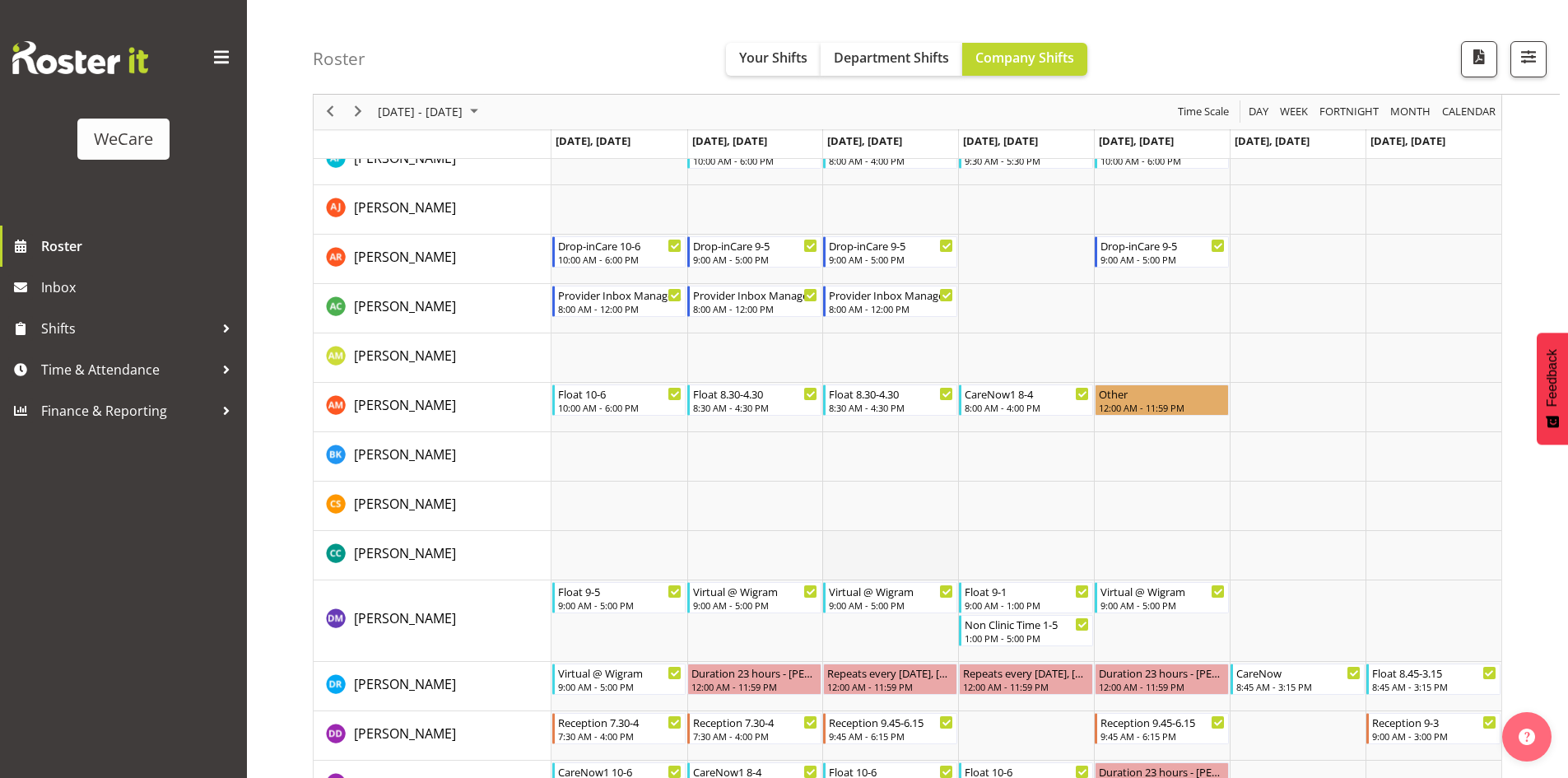
scroll to position [240, 0]
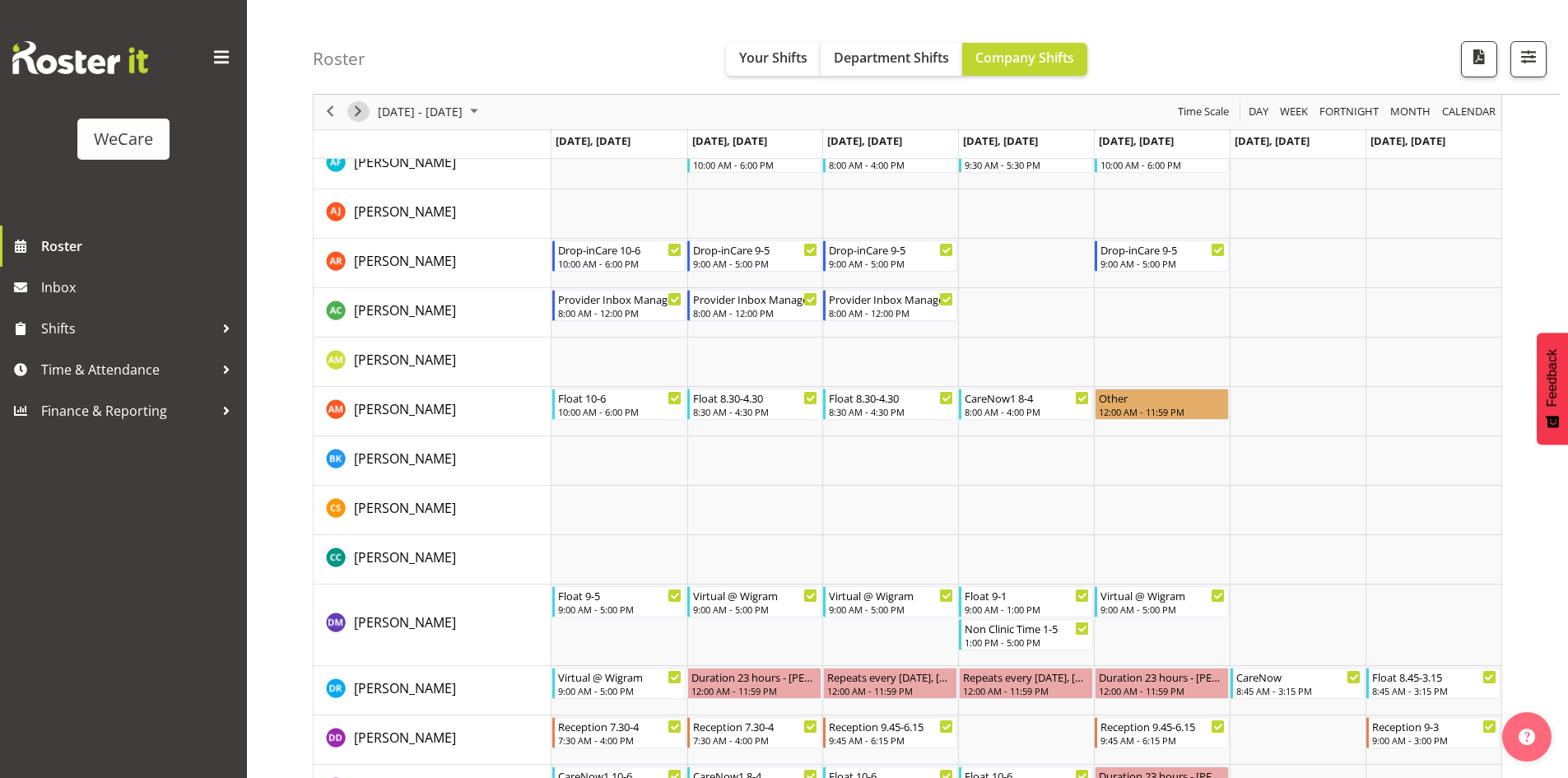
click at [361, 107] on span "Next" at bounding box center [358, 112] width 20 height 21
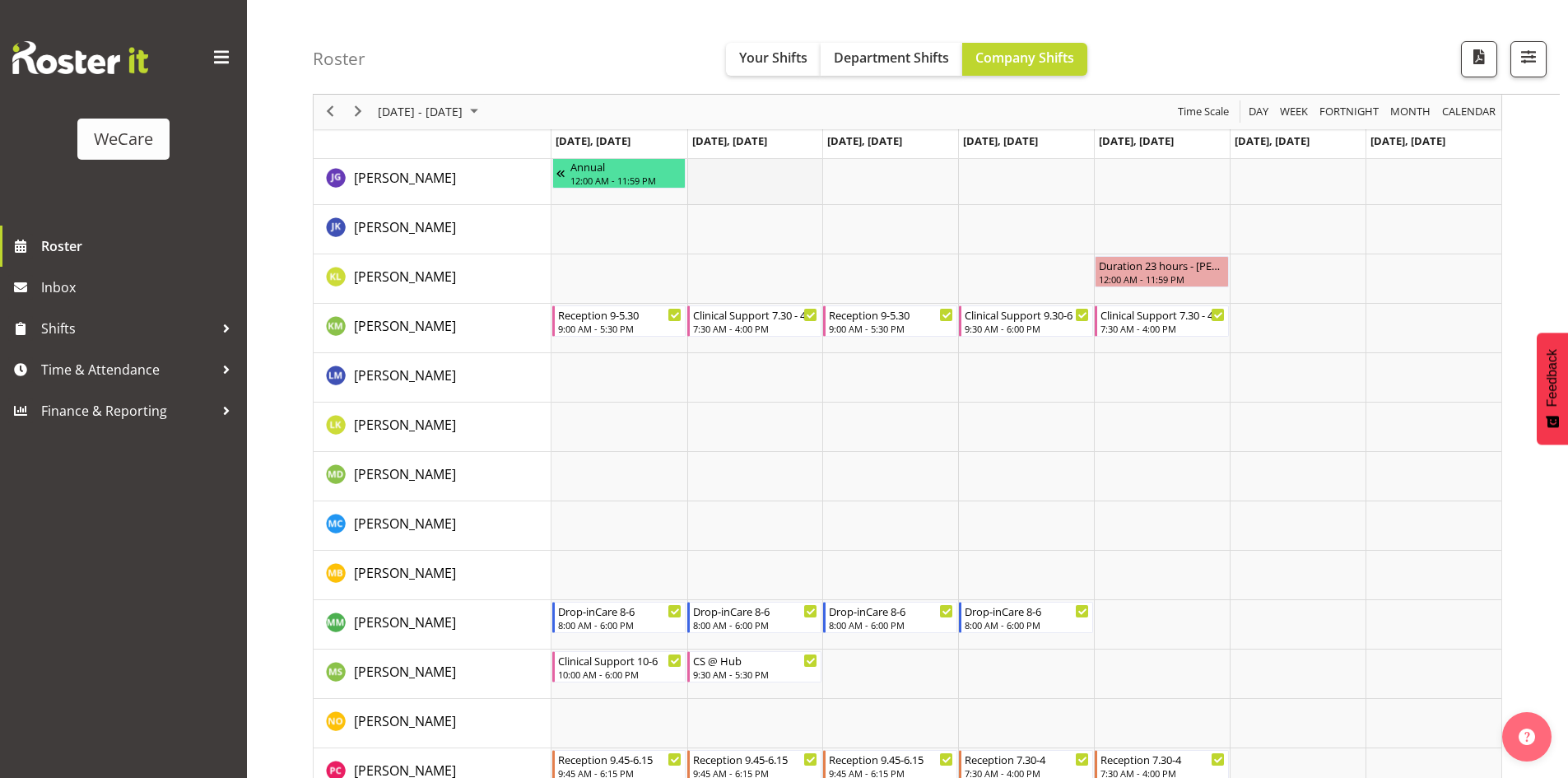
scroll to position [1062, 0]
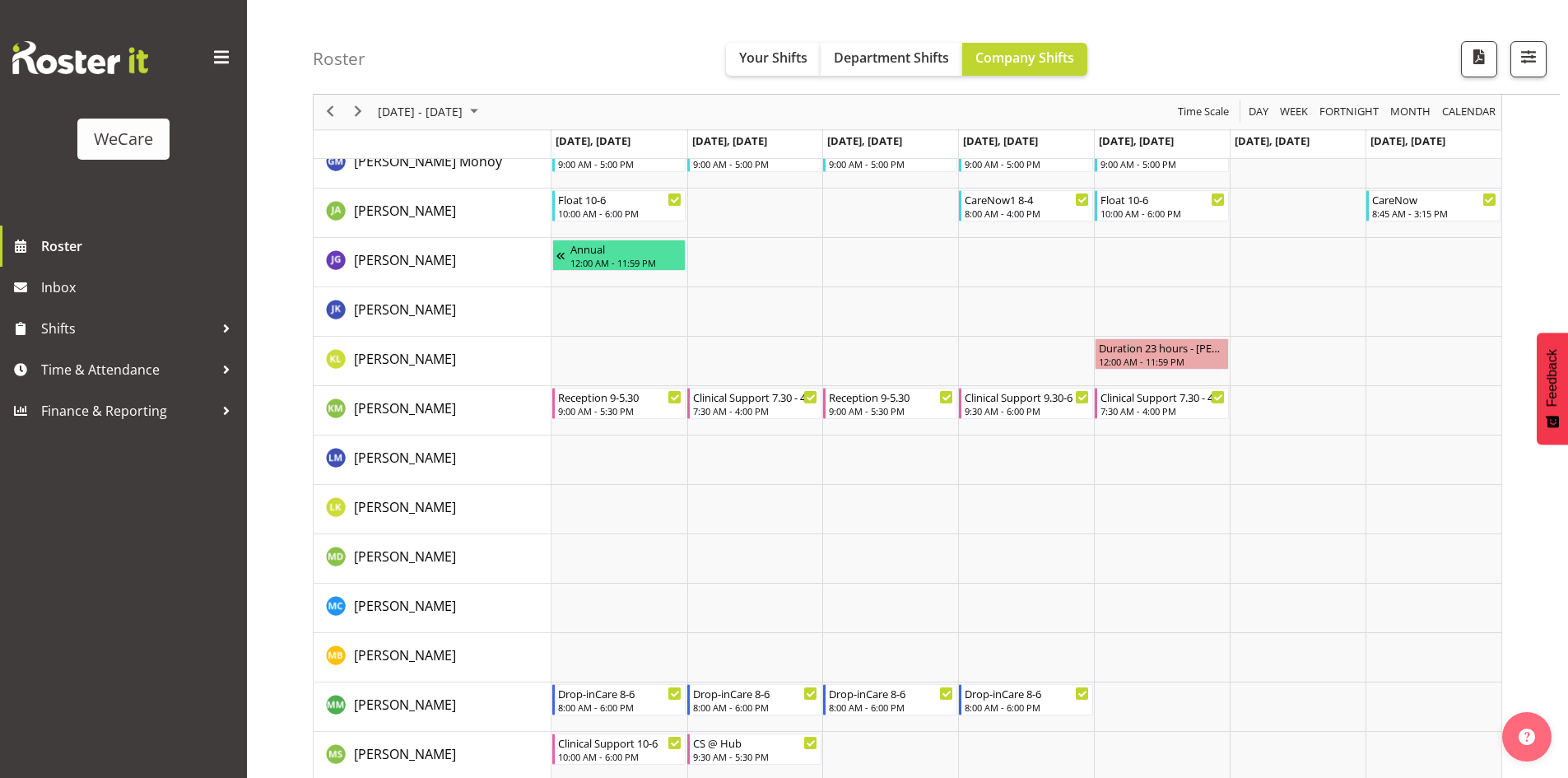
click at [354, 100] on div "next period" at bounding box center [358, 112] width 28 height 35
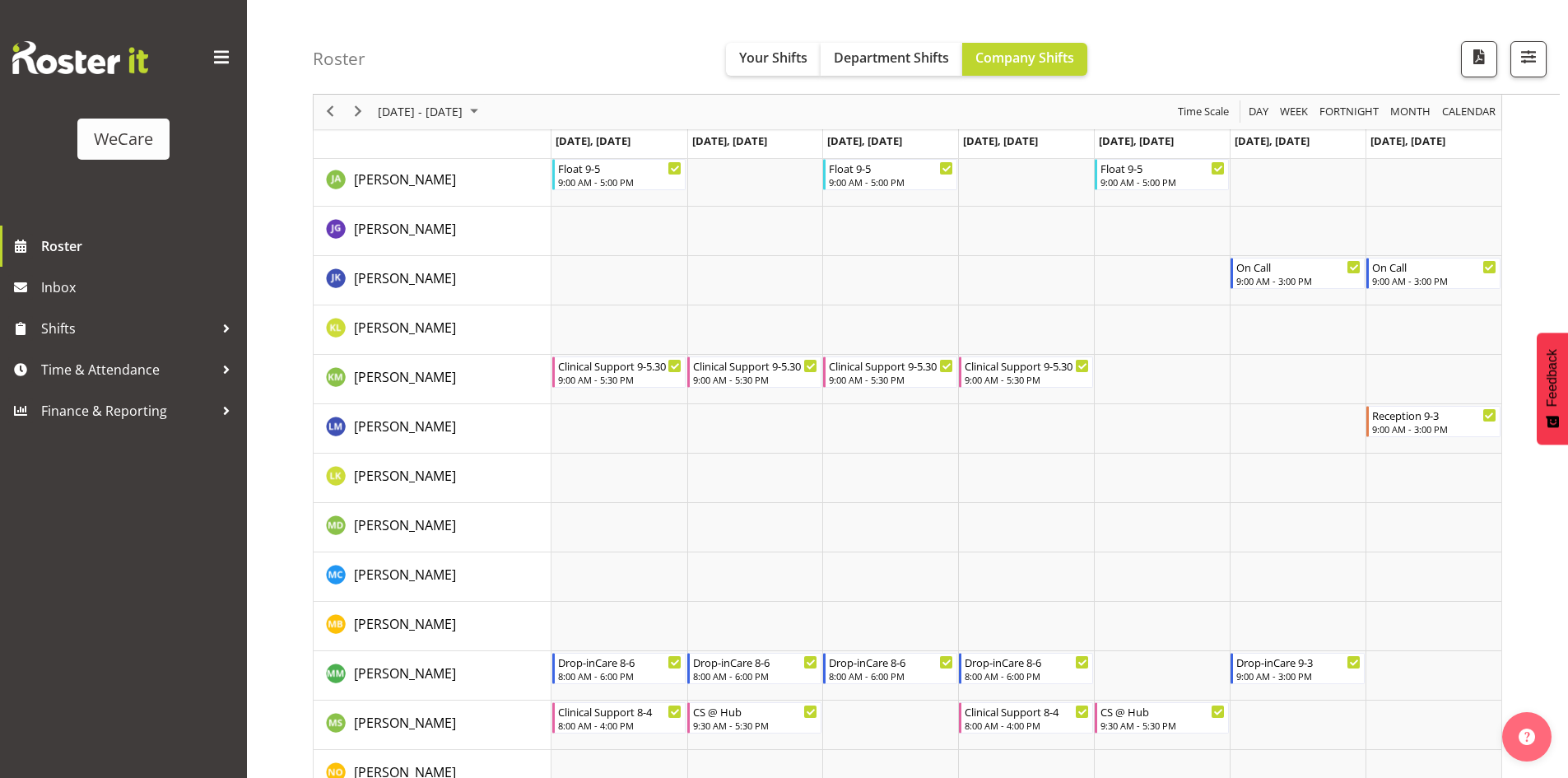
scroll to position [1234, 0]
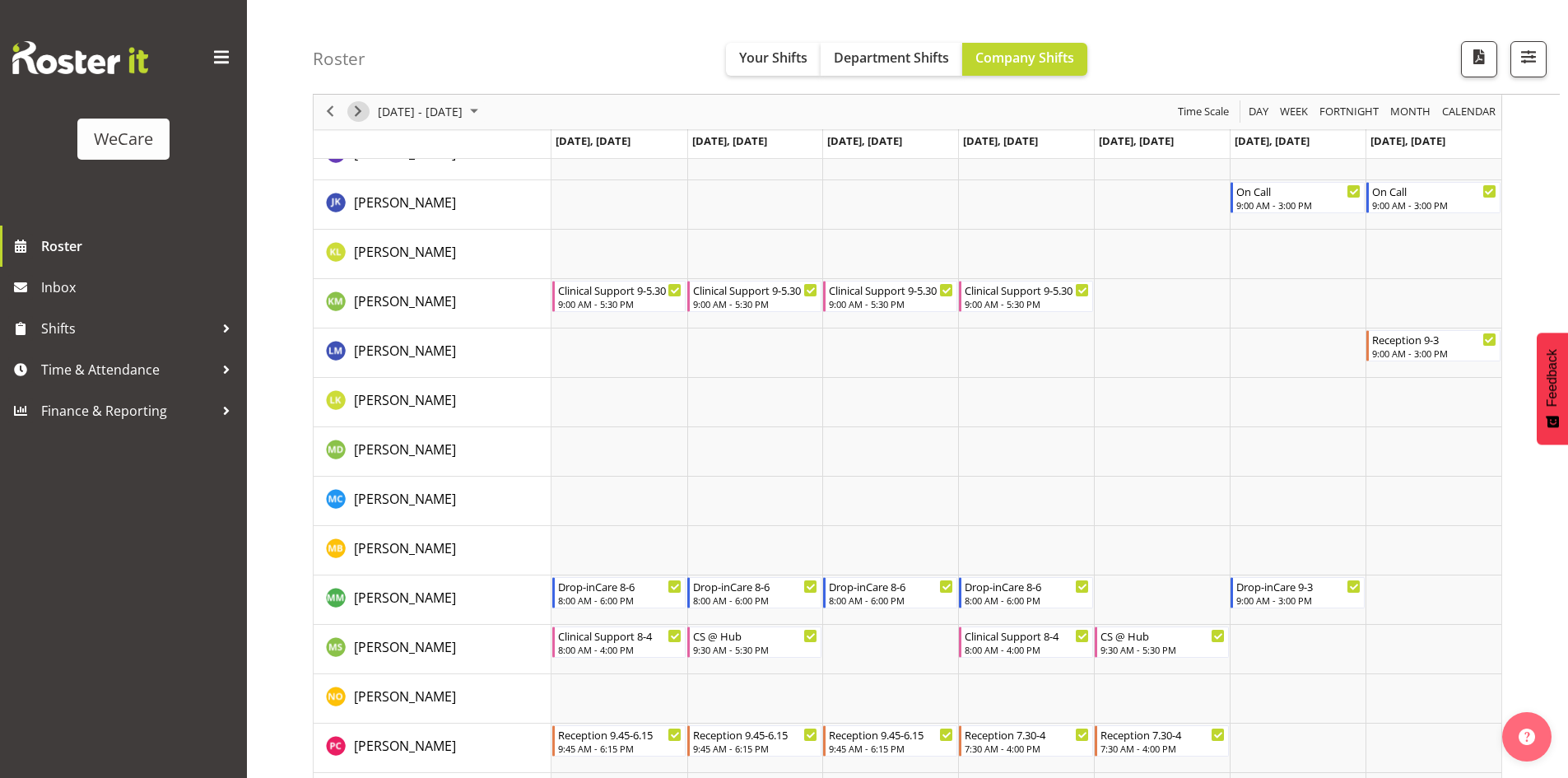
click at [358, 114] on span "Next" at bounding box center [358, 112] width 20 height 21
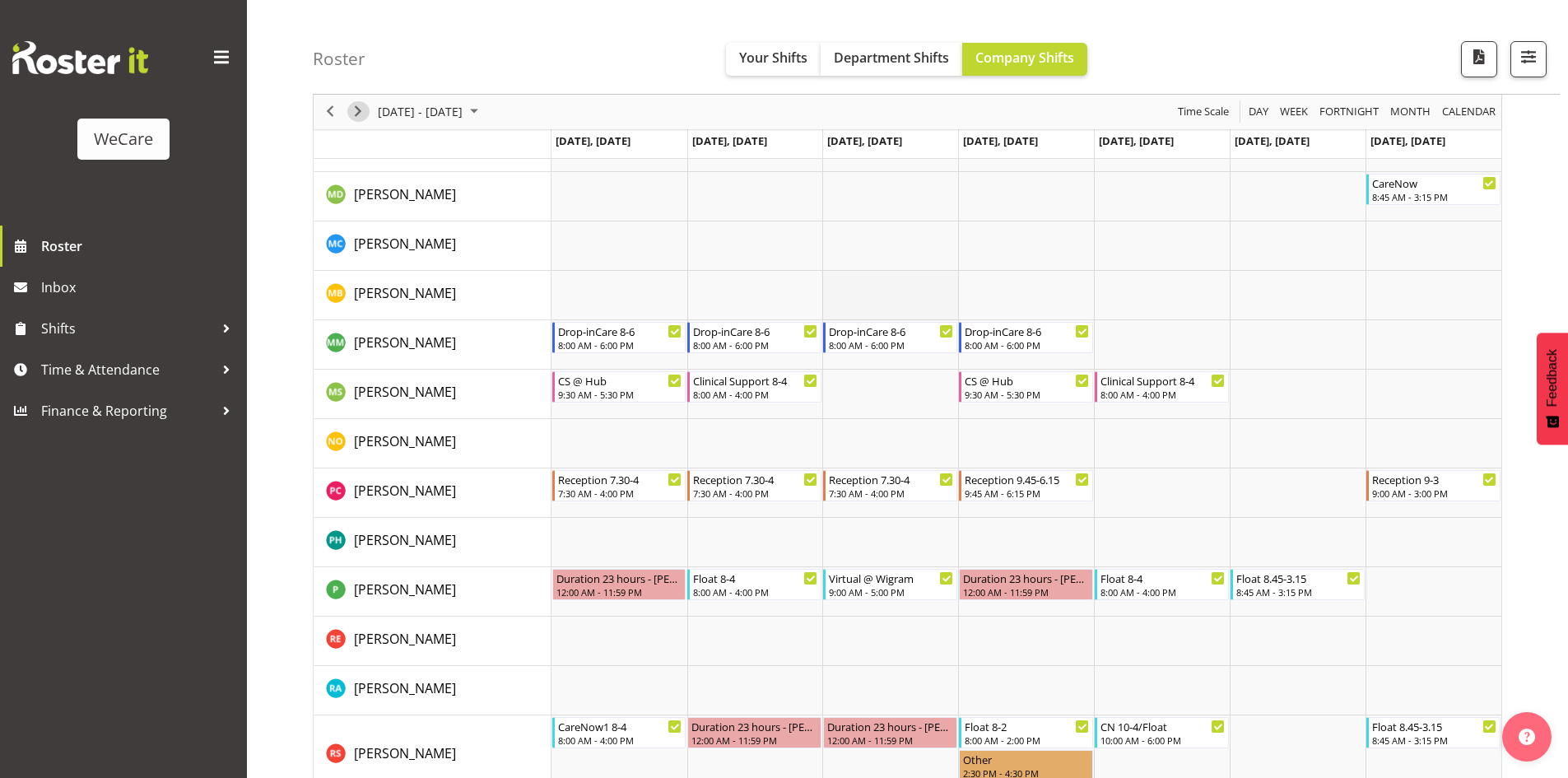
scroll to position [1481, 0]
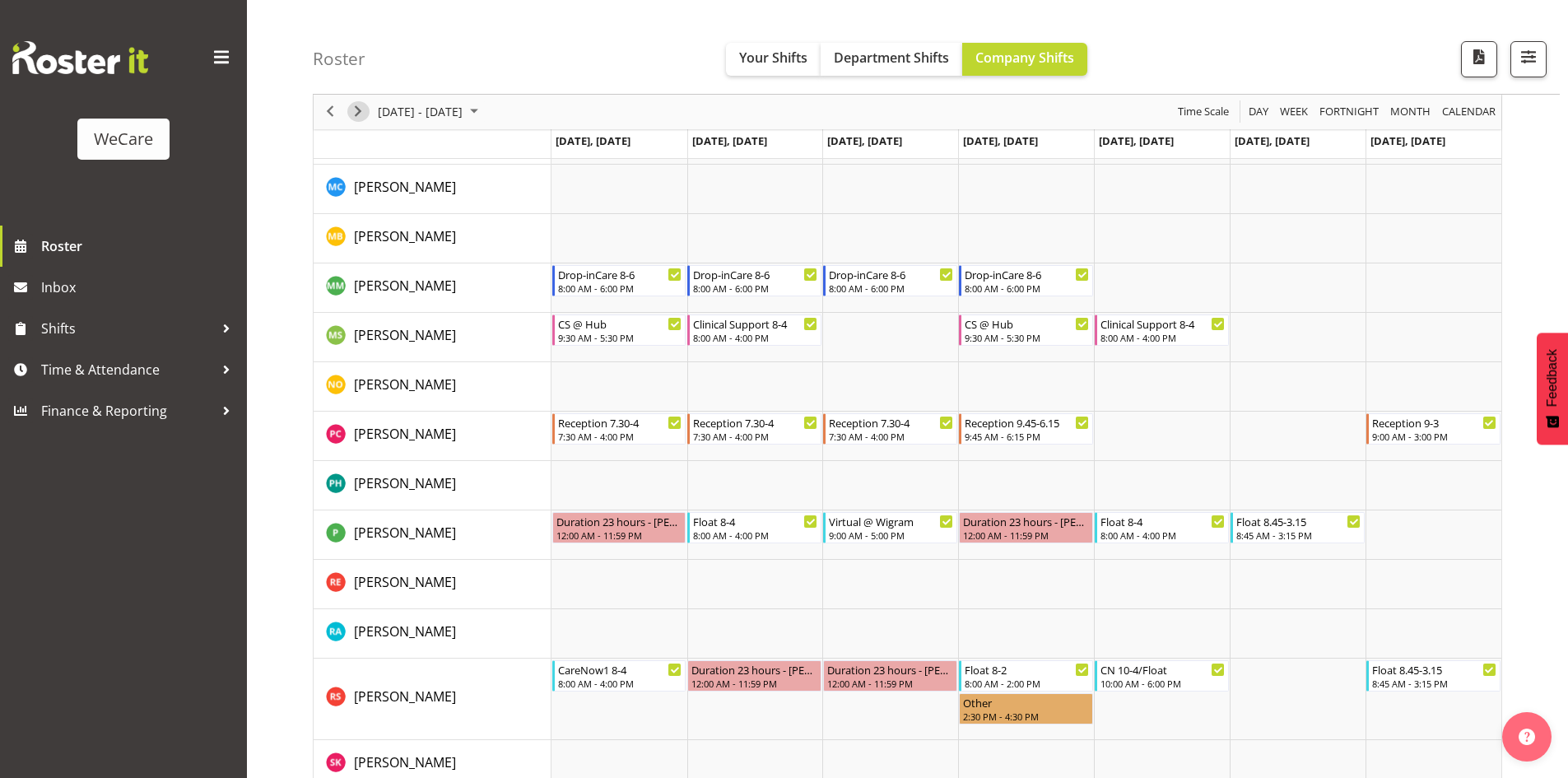
click at [361, 105] on span "Next" at bounding box center [358, 112] width 20 height 21
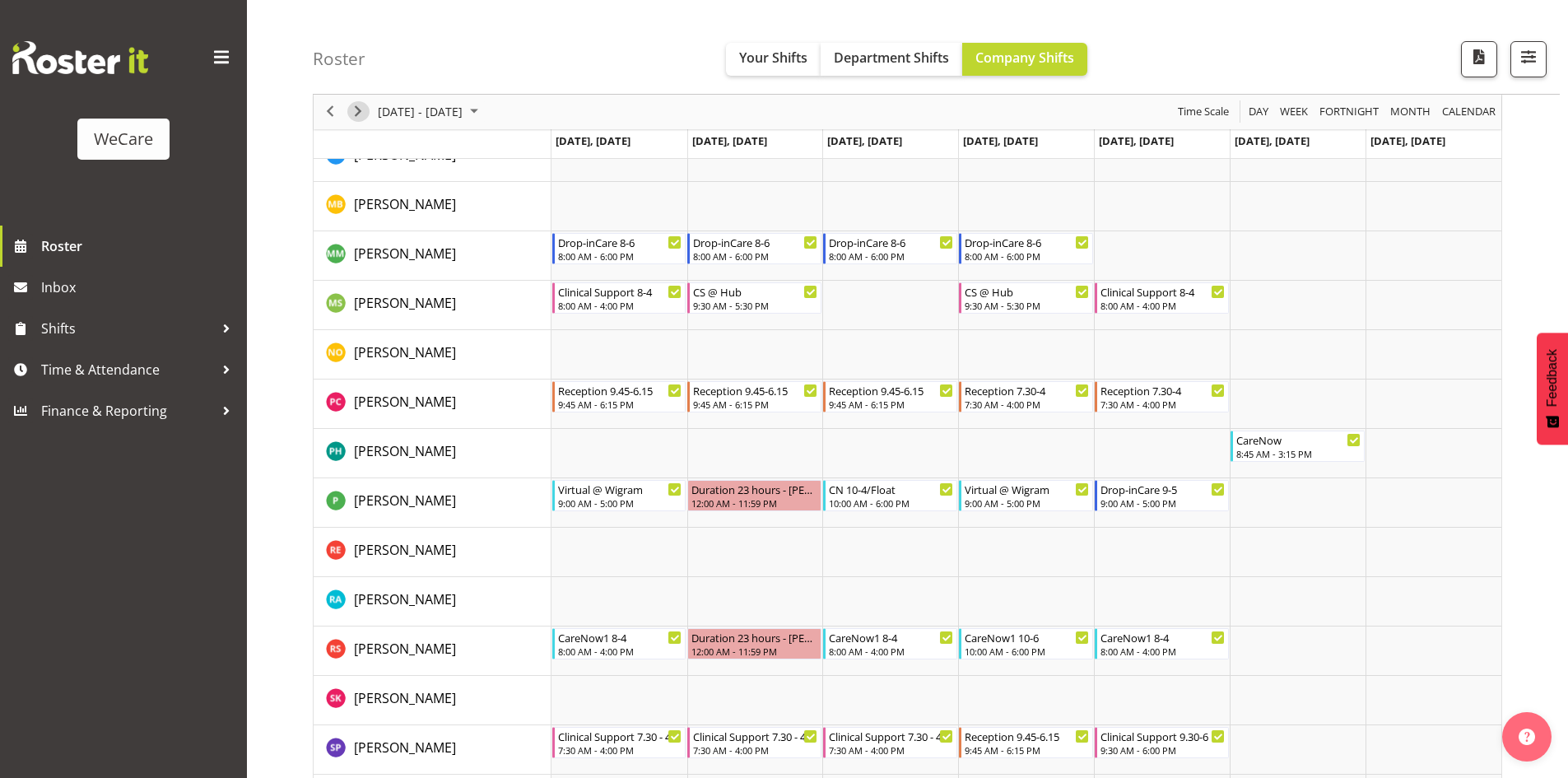
click at [365, 106] on span "Next" at bounding box center [358, 112] width 20 height 21
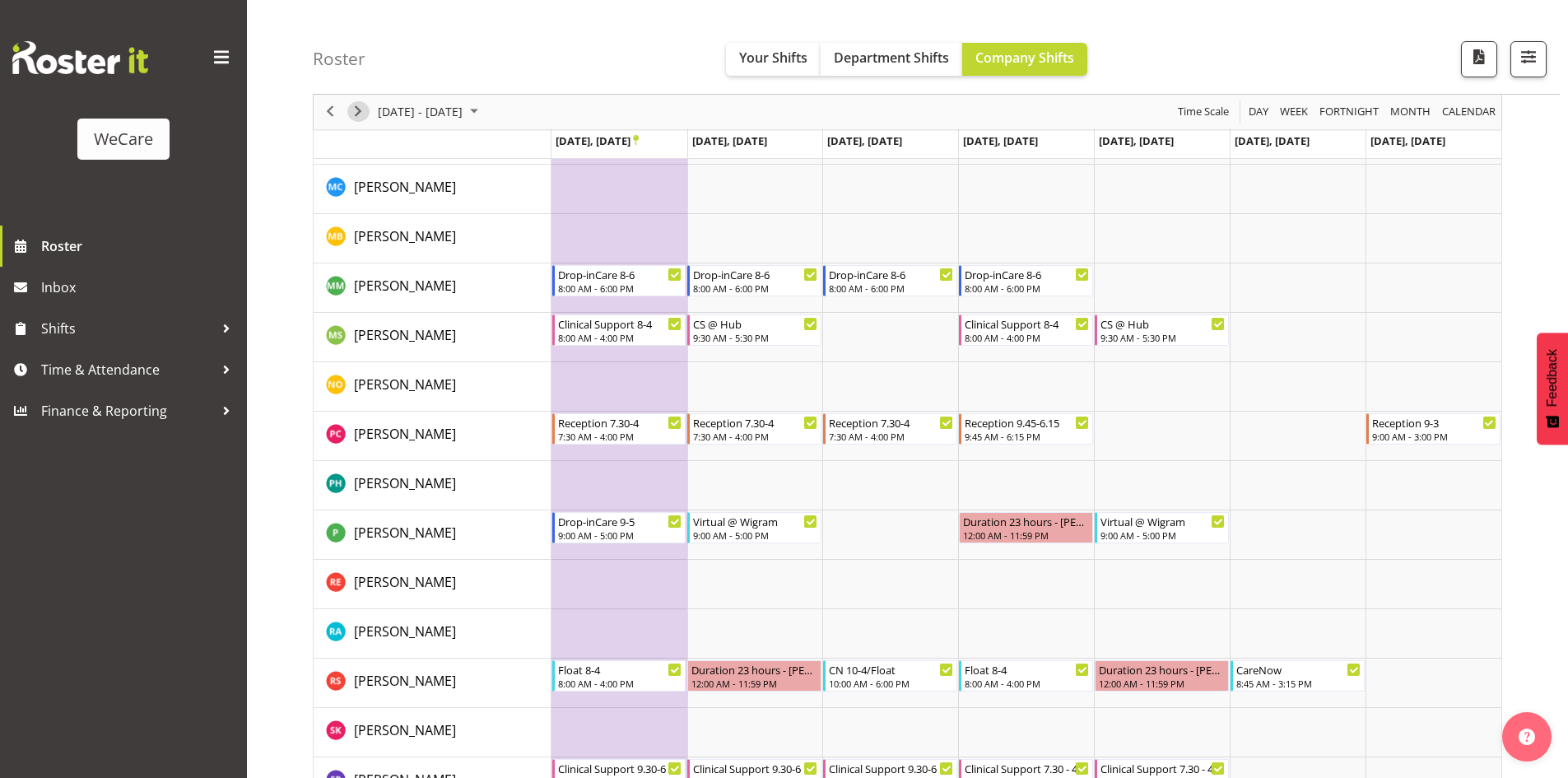
click at [365, 106] on span "Next" at bounding box center [358, 112] width 20 height 21
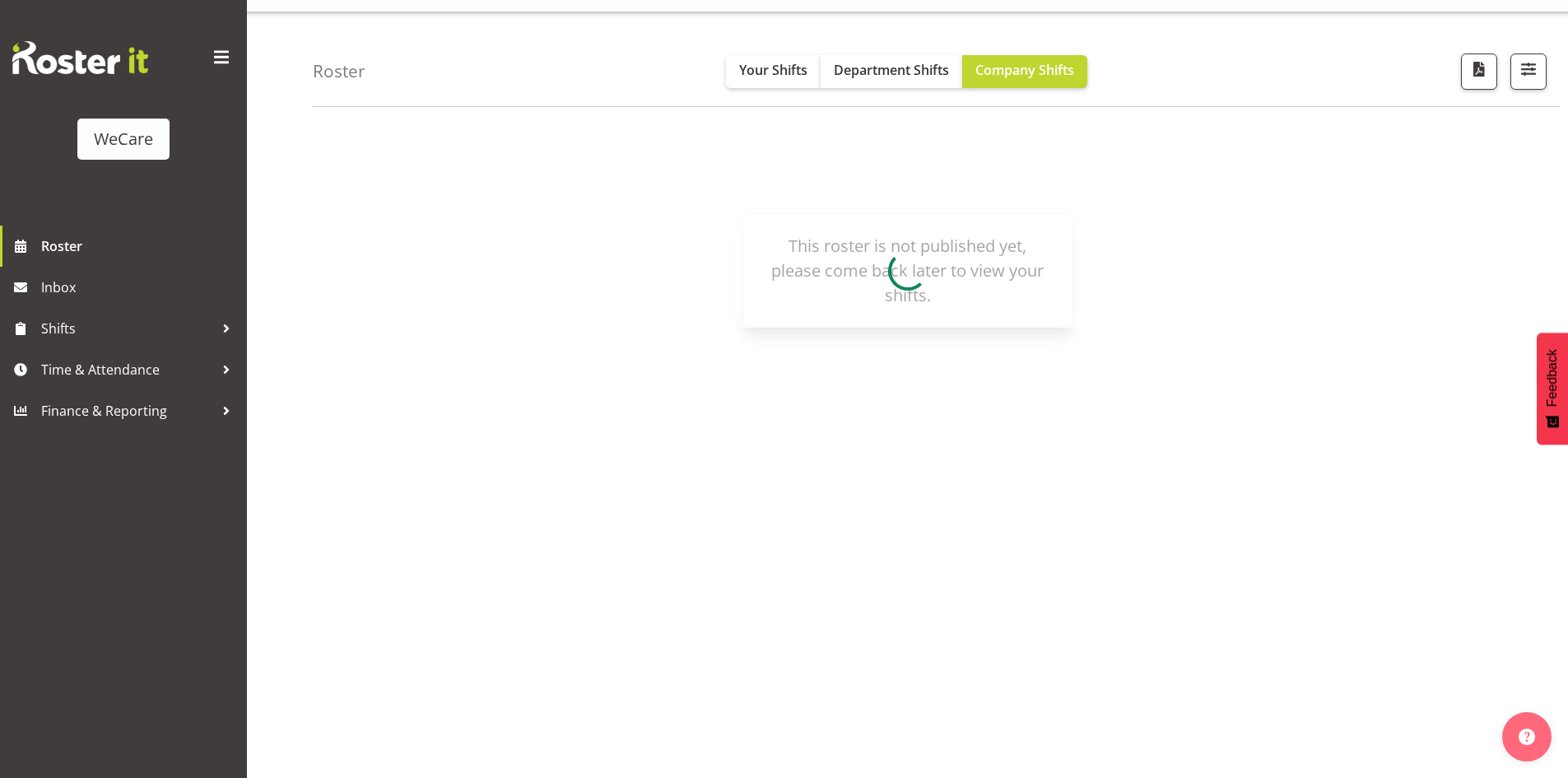
scroll to position [32, 0]
click at [1532, 71] on span "button" at bounding box center [1529, 69] width 22 height 22
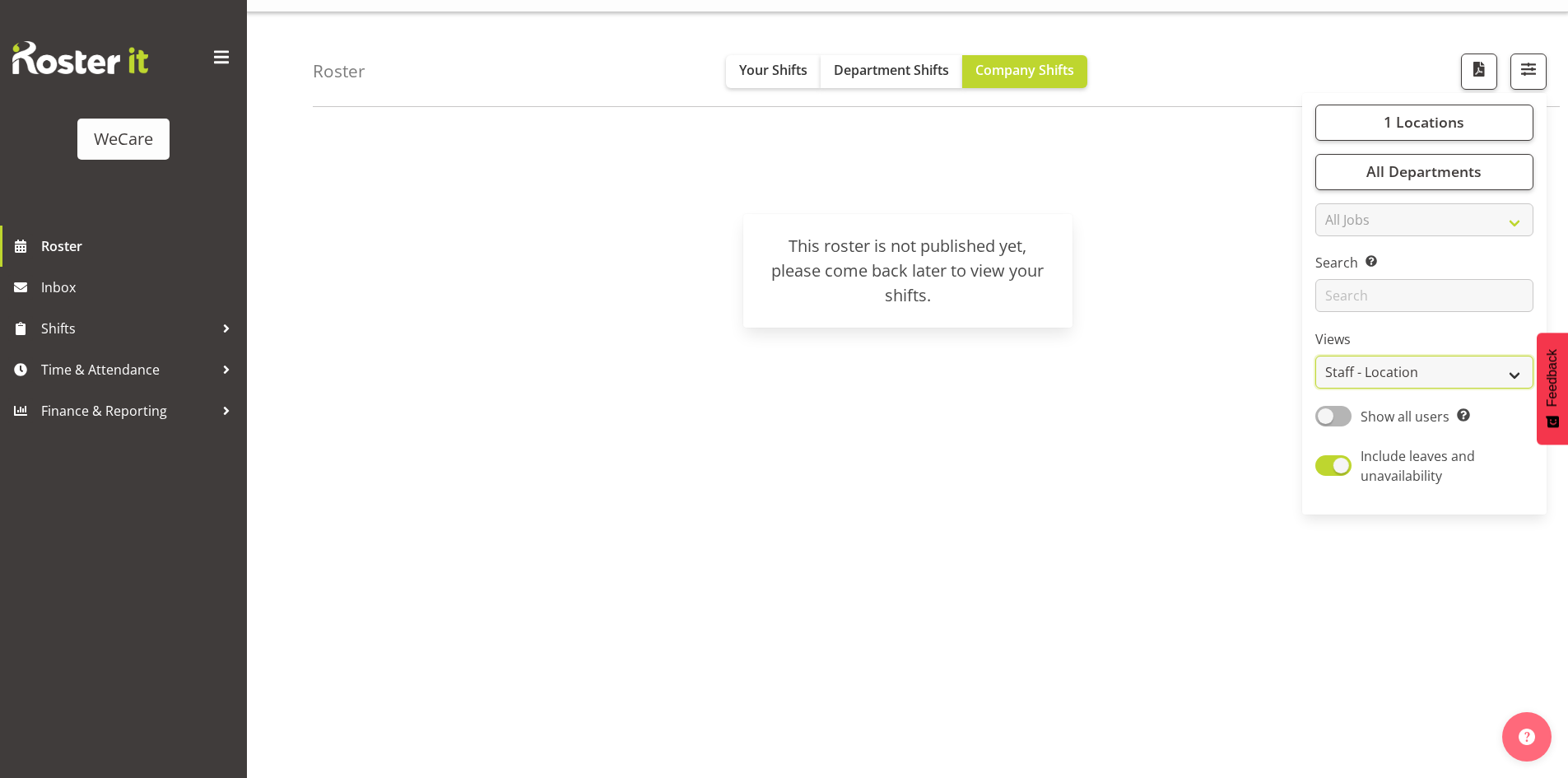
click at [1414, 377] on select "Staff Role Shift - Horizontal Shift - Vertical Staff - Location" at bounding box center [1424, 372] width 218 height 33
click at [1215, 212] on div "[DATE] - [DATE] [DATE] Day Week Fortnight Month calendar Month Agenda Time Scal…" at bounding box center [940, 449] width 1255 height 659
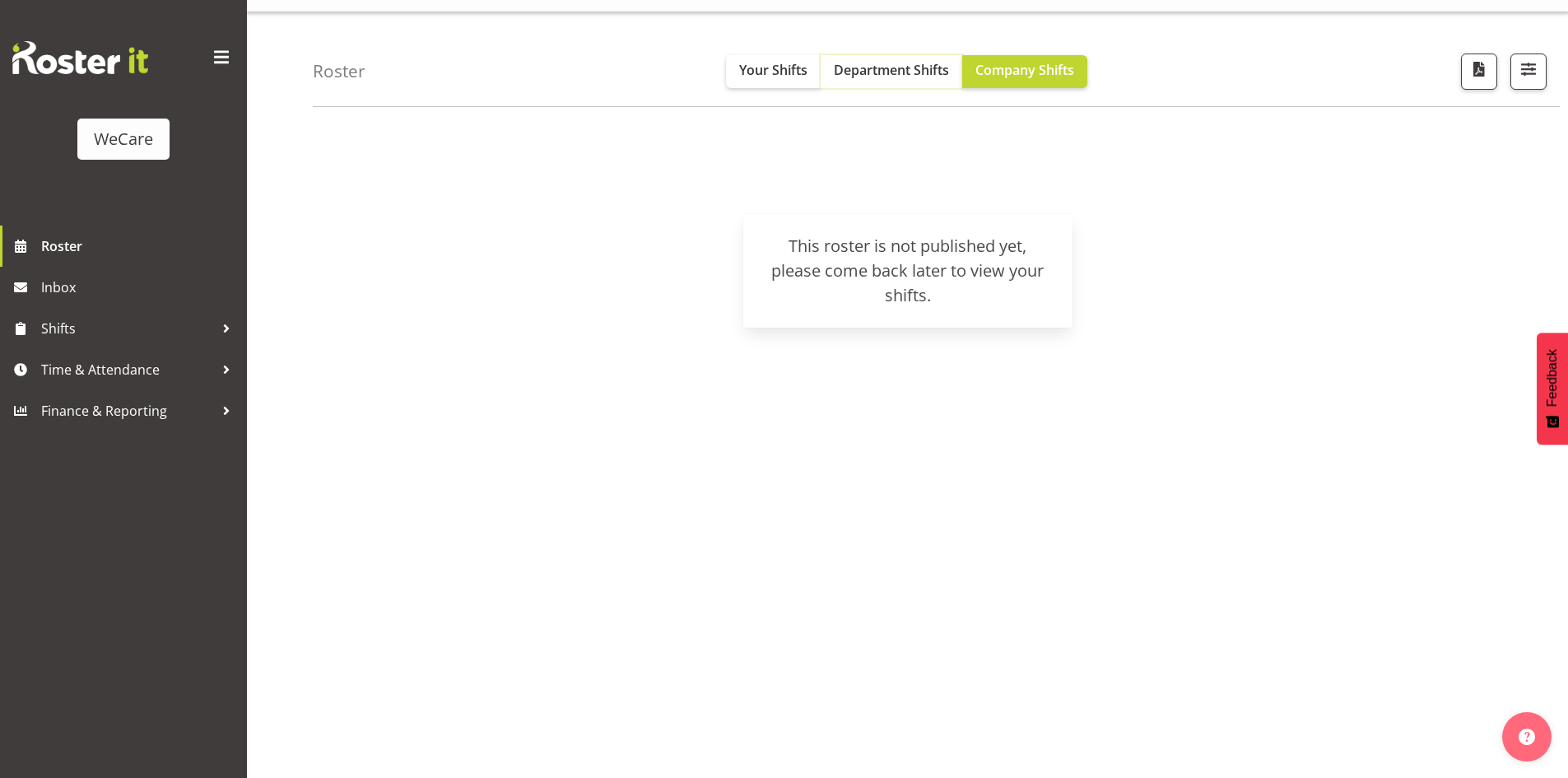
click at [821, 69] on button "Department Shifts" at bounding box center [891, 71] width 142 height 33
click at [797, 72] on span "Your Shifts" at bounding box center [773, 70] width 68 height 18
click at [1526, 75] on span "button" at bounding box center [1529, 69] width 22 height 22
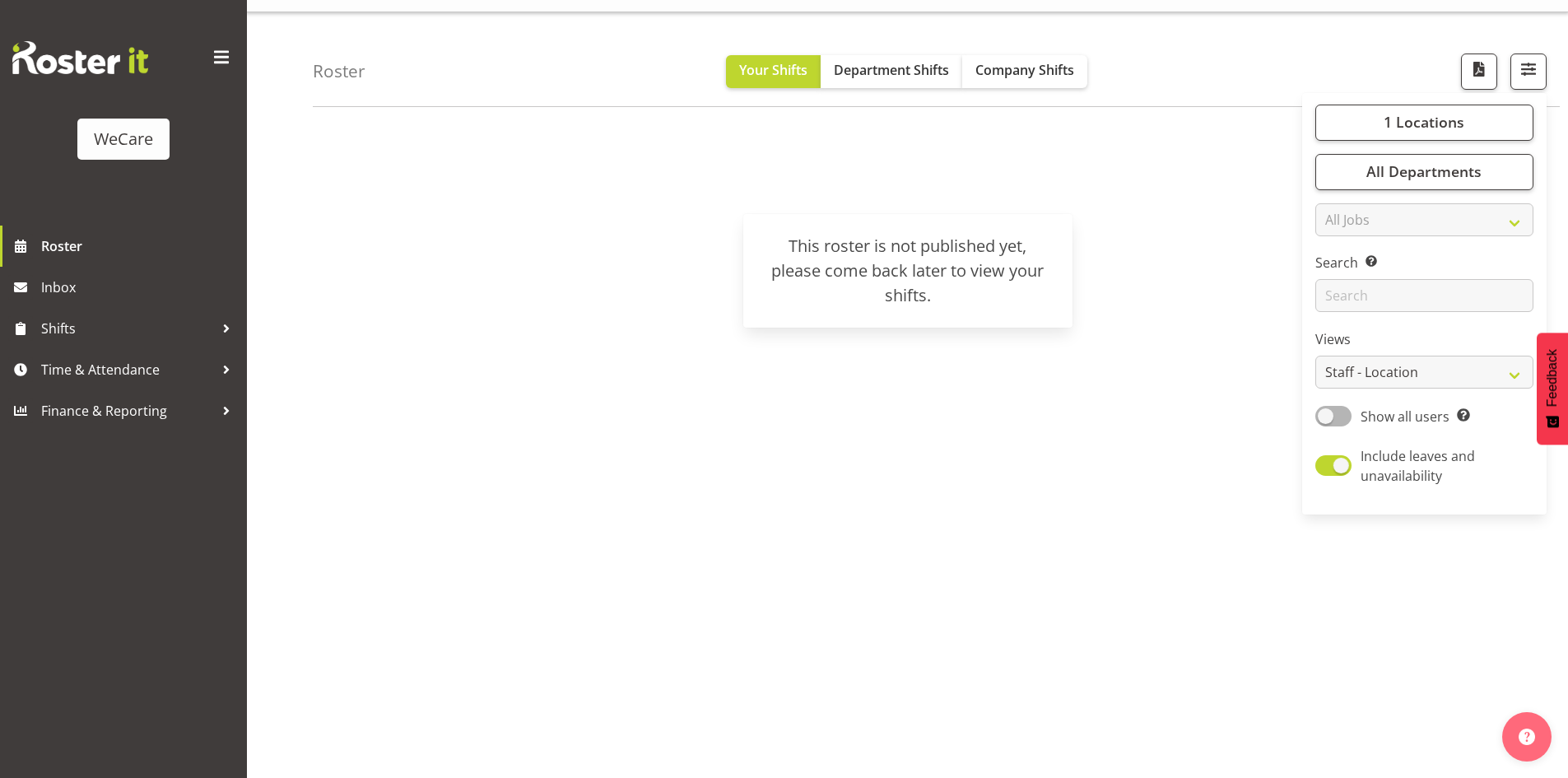
click at [1201, 119] on div "Roster Your Shifts Department Shifts Company Shifts 1 Locations Clear Business …" at bounding box center [908, 395] width 1322 height 766
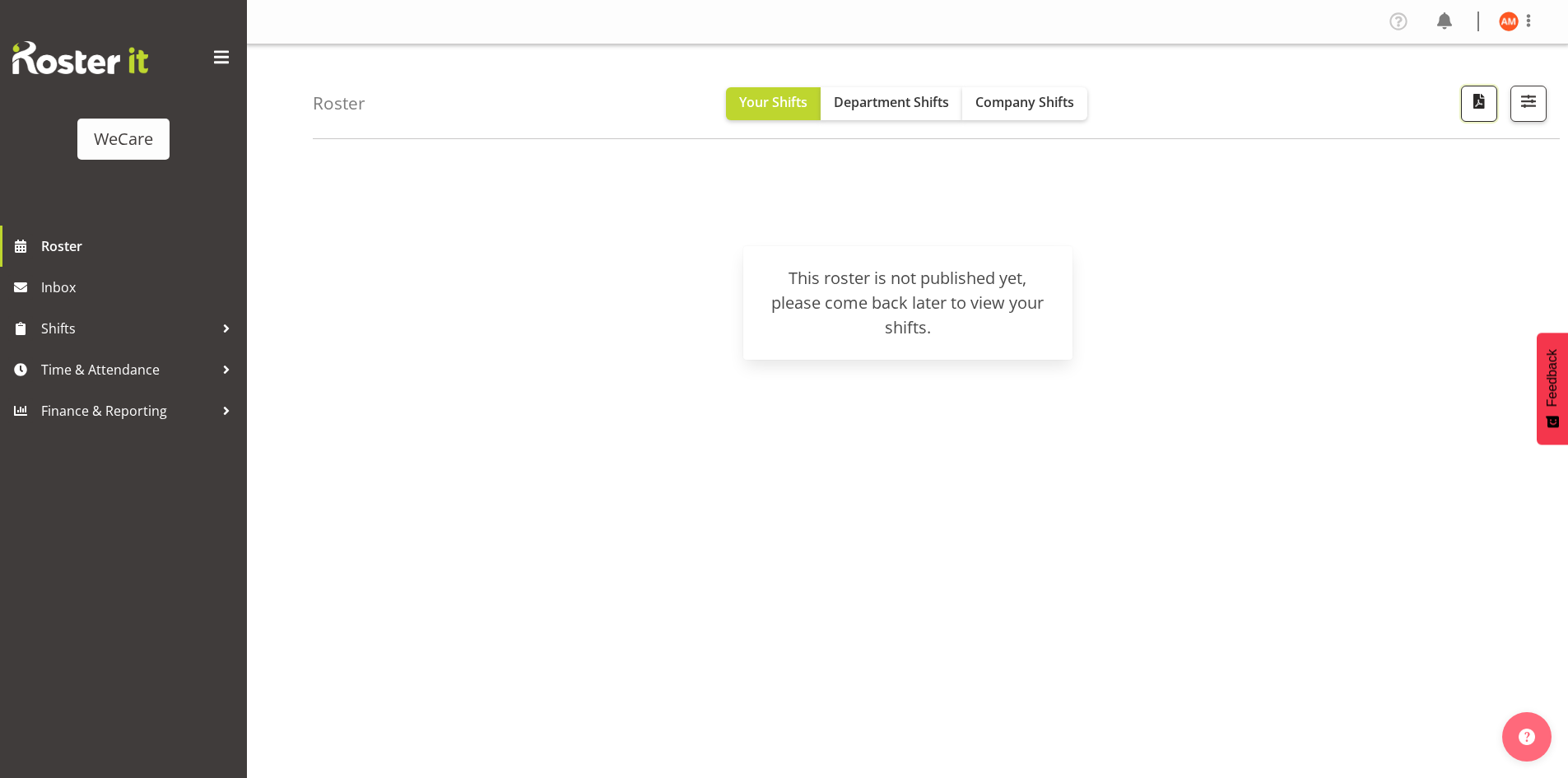
click at [1495, 108] on button "button" at bounding box center [1479, 104] width 37 height 36
click at [1540, 109] on span "button" at bounding box center [1529, 101] width 22 height 22
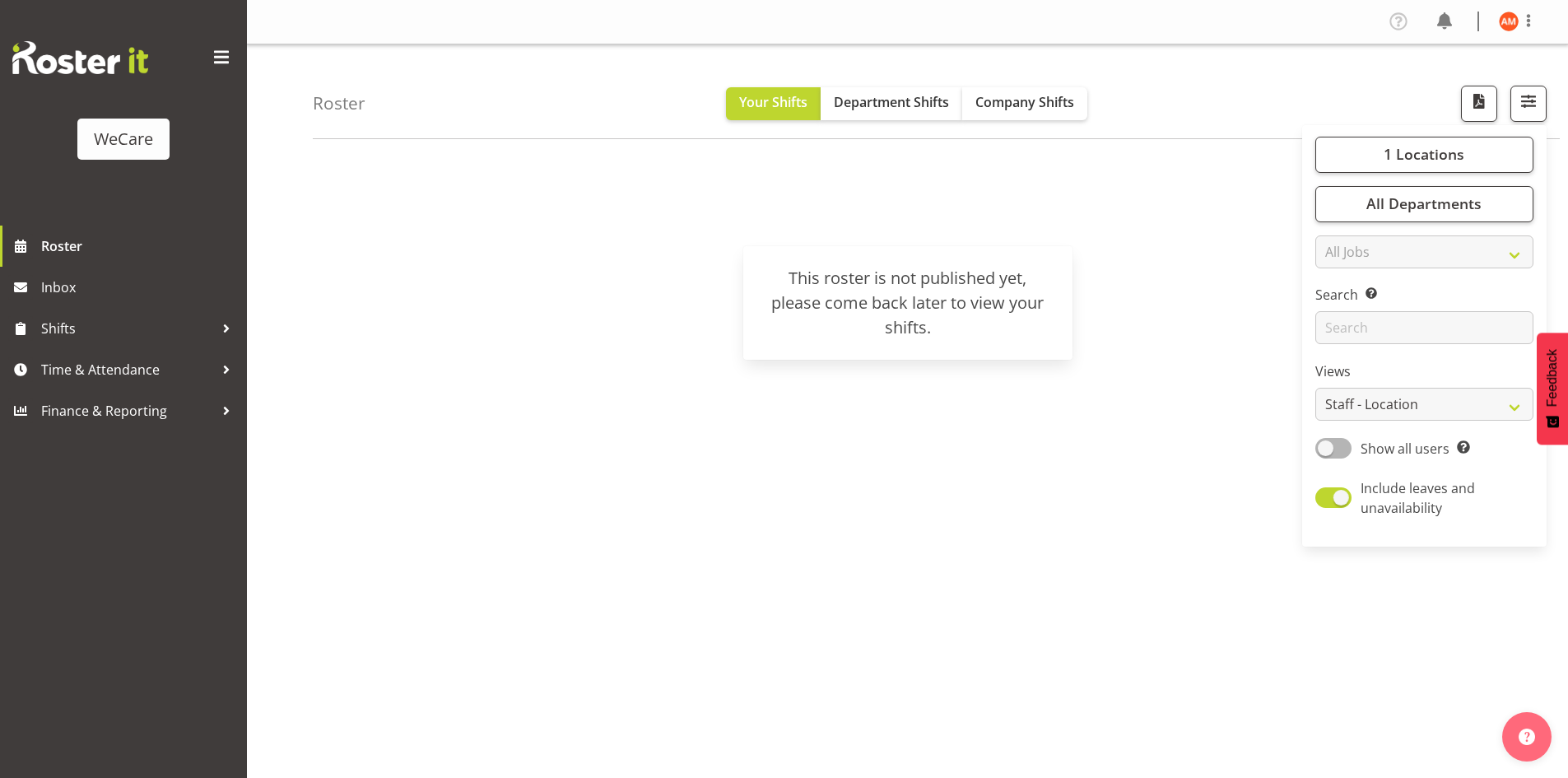
drag, startPoint x: 942, startPoint y: 219, endPoint x: 942, endPoint y: 208, distance: 11.0
click at [942, 219] on div "[DATE] - [DATE] [DATE] Day Week Fortnight Month calendar Month Agenda Time Scal…" at bounding box center [940, 481] width 1255 height 659
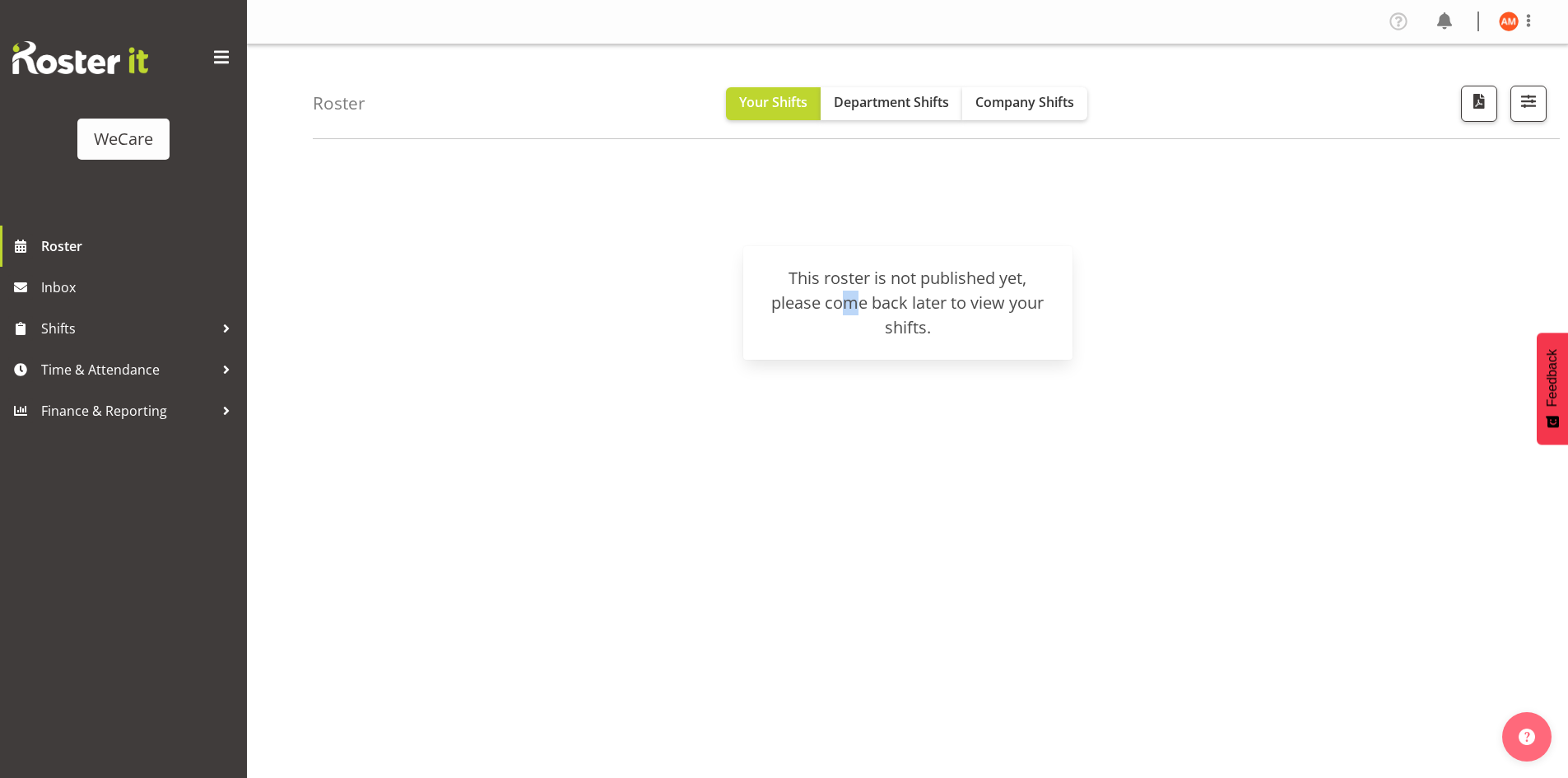
click at [864, 264] on div "This roster is not published yet, please come back later to view your shifts." at bounding box center [908, 303] width 329 height 114
click at [859, 308] on div "This roster is not published yet, please come back later to view your shifts." at bounding box center [908, 303] width 290 height 74
click at [92, 237] on span "Roster" at bounding box center [140, 246] width 197 height 25
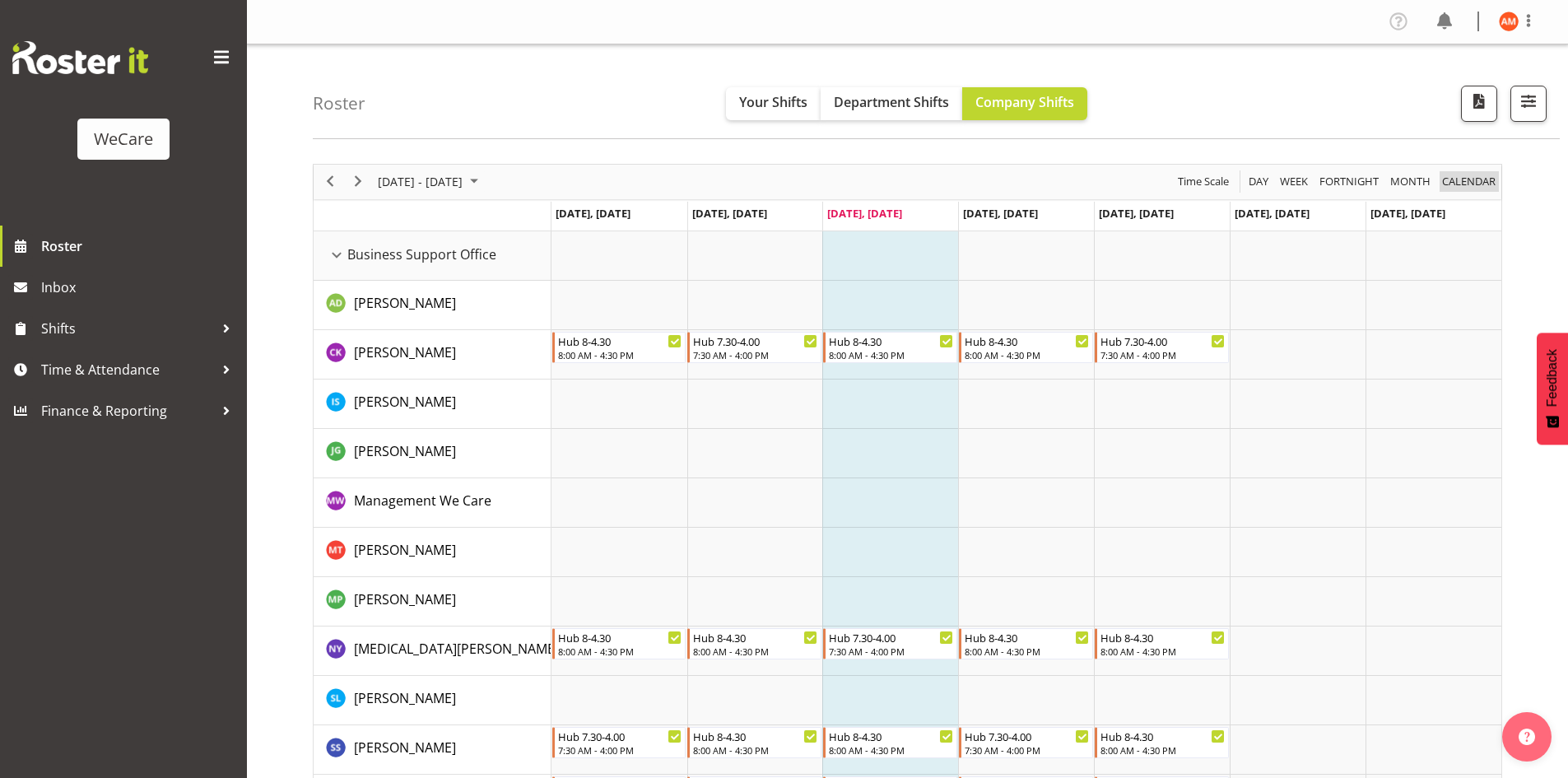
click at [1455, 182] on span "calendar" at bounding box center [1468, 181] width 56 height 21
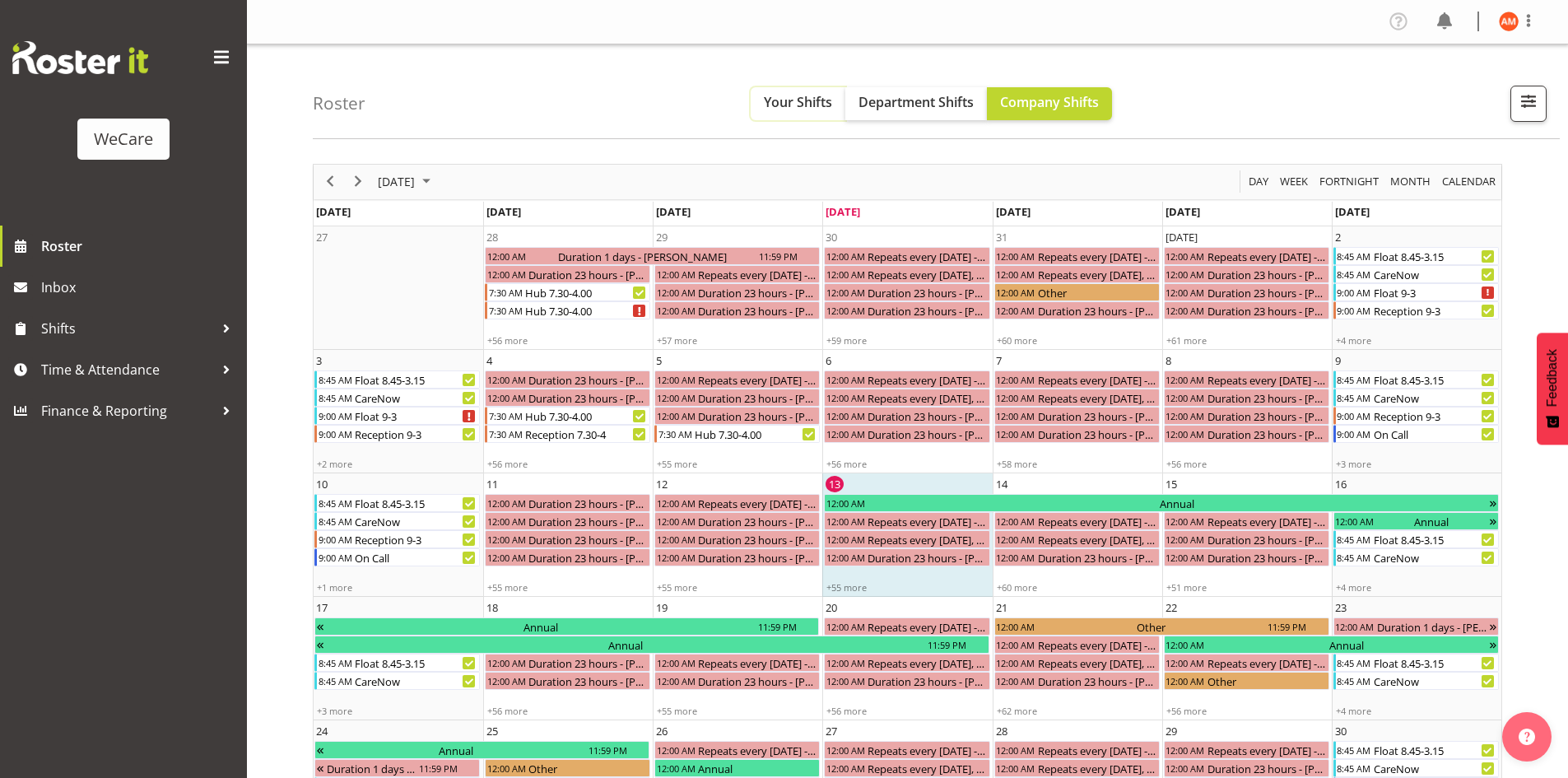
click at [795, 95] on span "Your Shifts" at bounding box center [798, 102] width 68 height 18
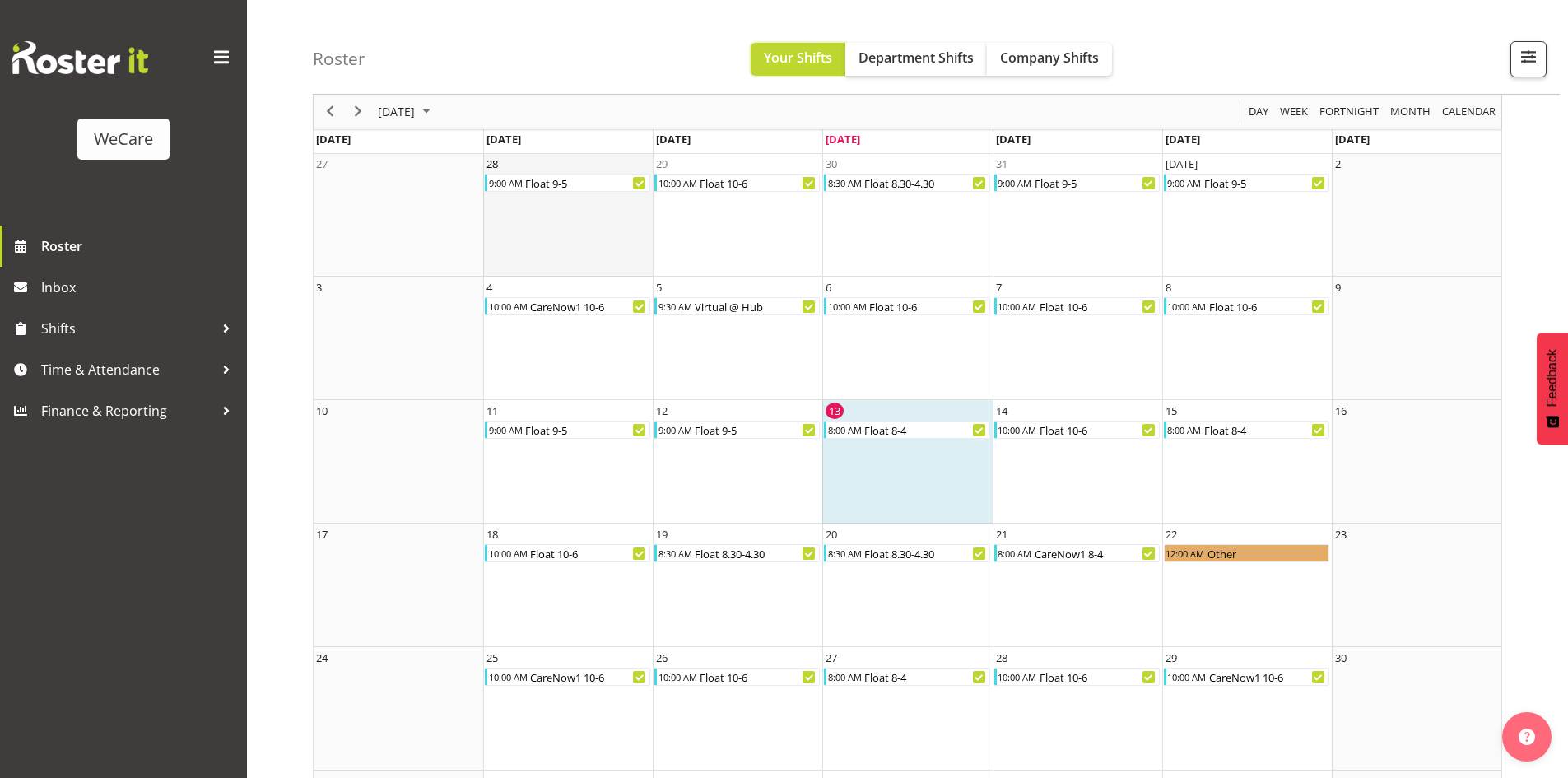
scroll to position [38, 0]
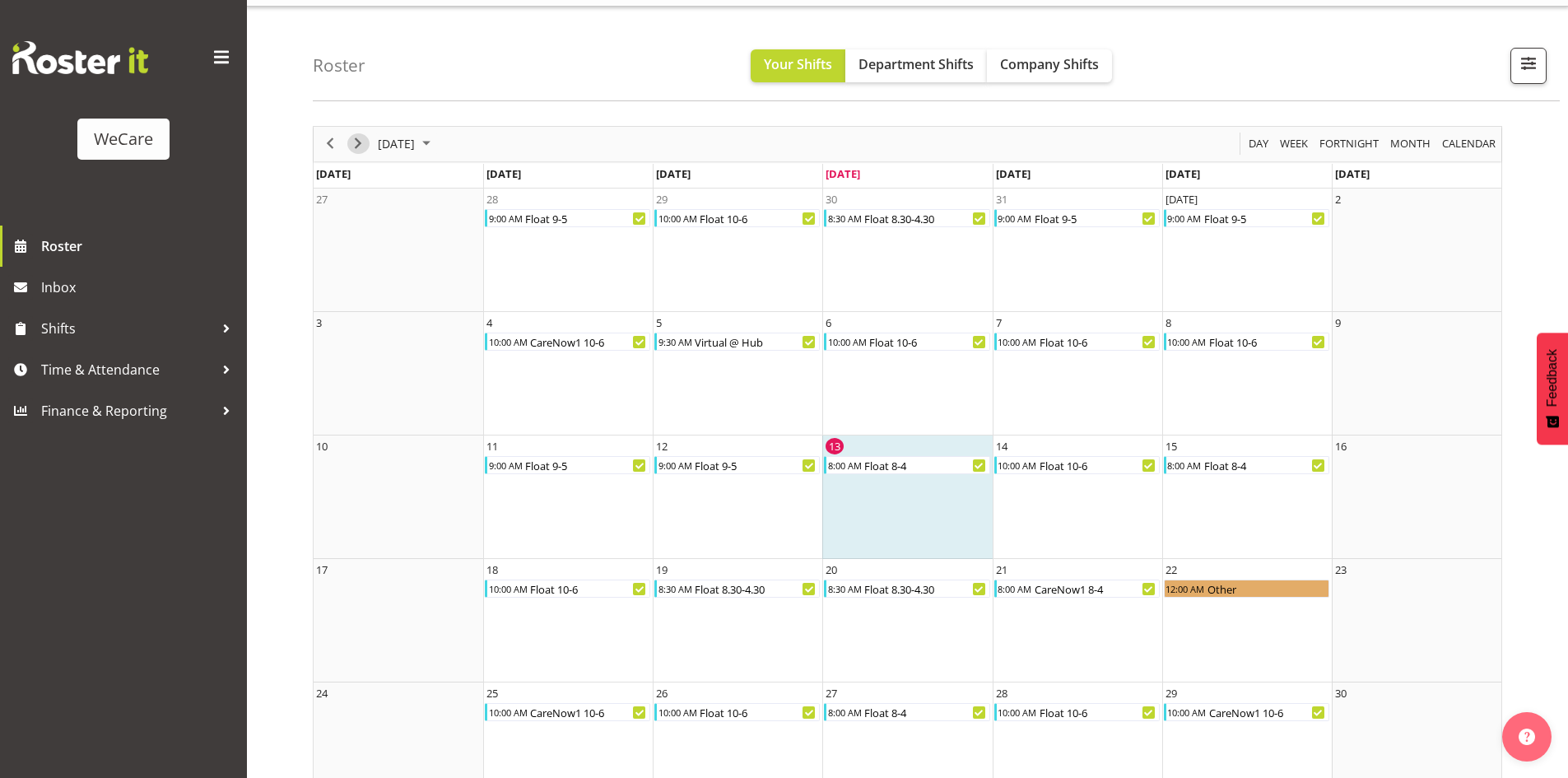
click at [356, 145] on span "Next" at bounding box center [358, 143] width 20 height 21
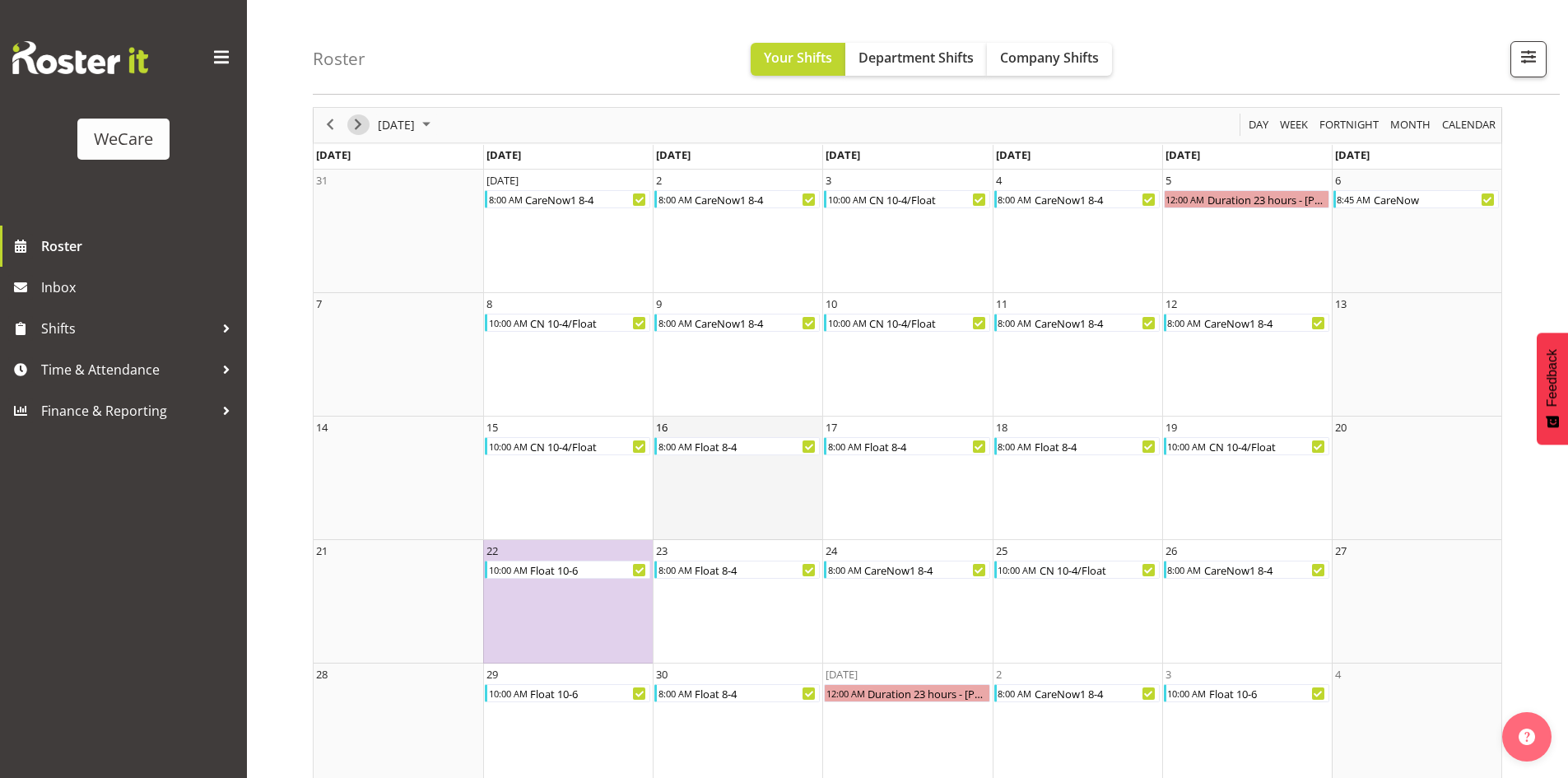
scroll to position [79, 0]
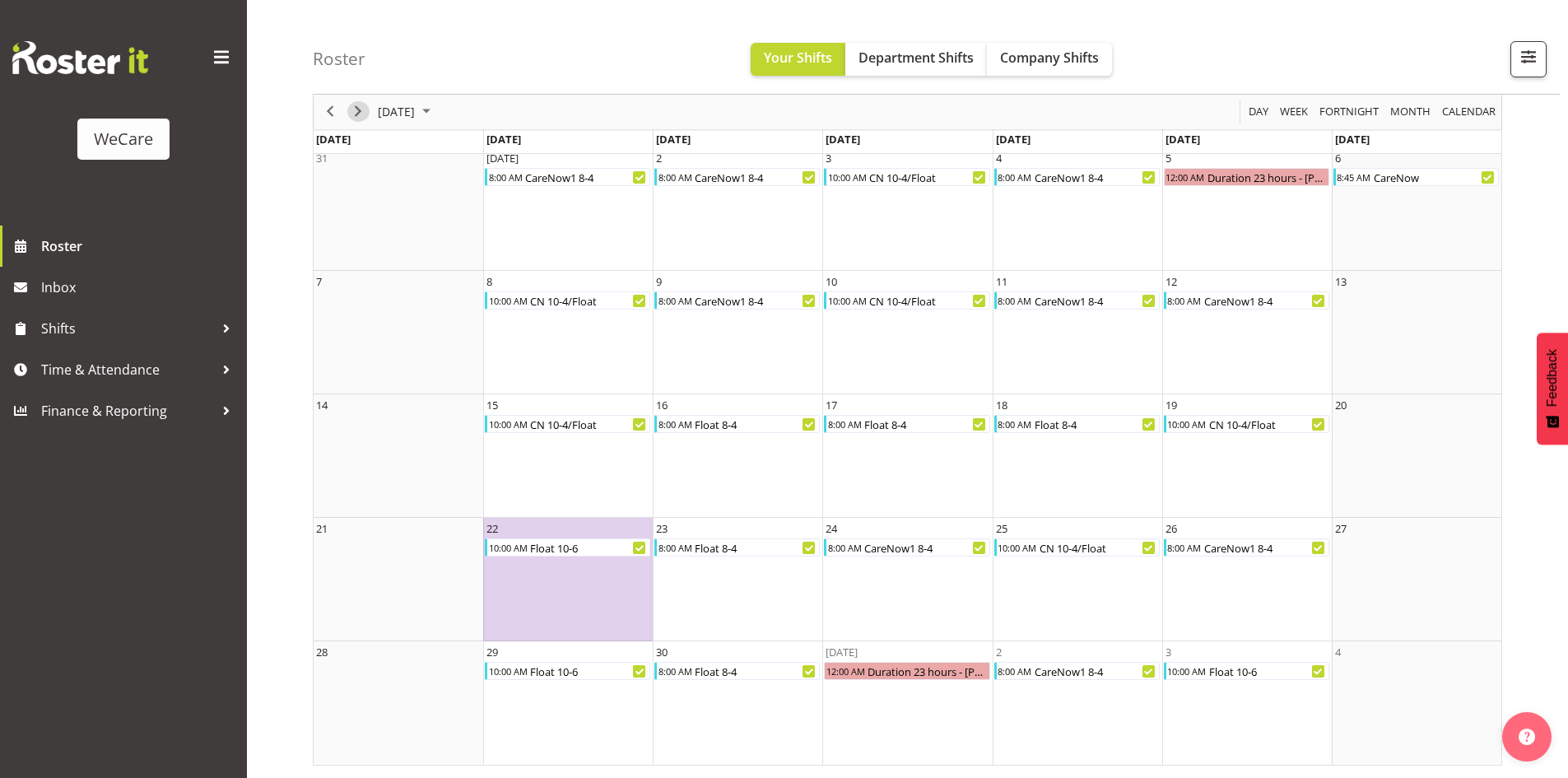
click at [363, 109] on span "Next" at bounding box center [358, 112] width 20 height 21
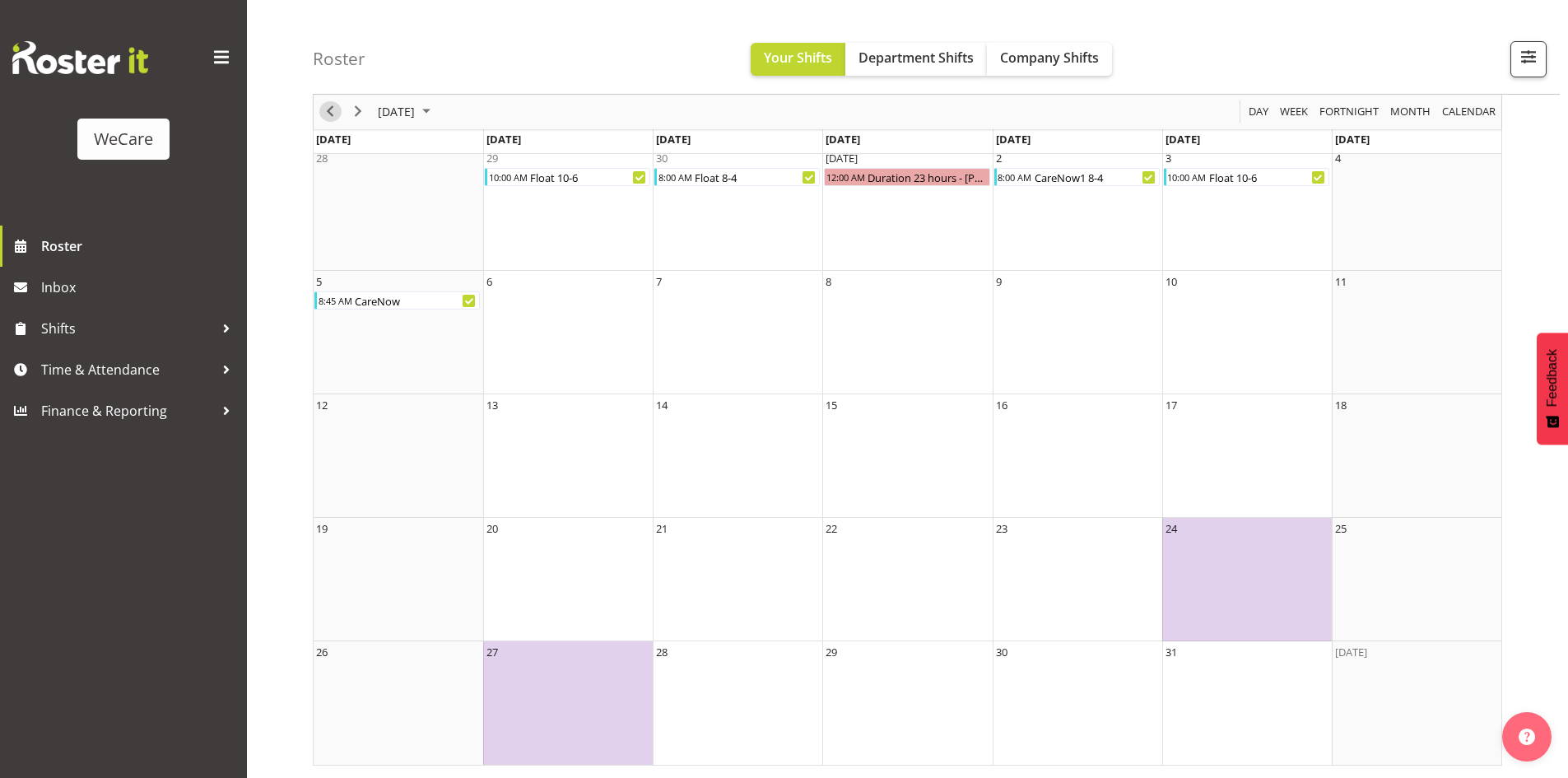
click at [334, 114] on span "Previous" at bounding box center [330, 112] width 20 height 21
